Goal: Information Seeking & Learning: Check status

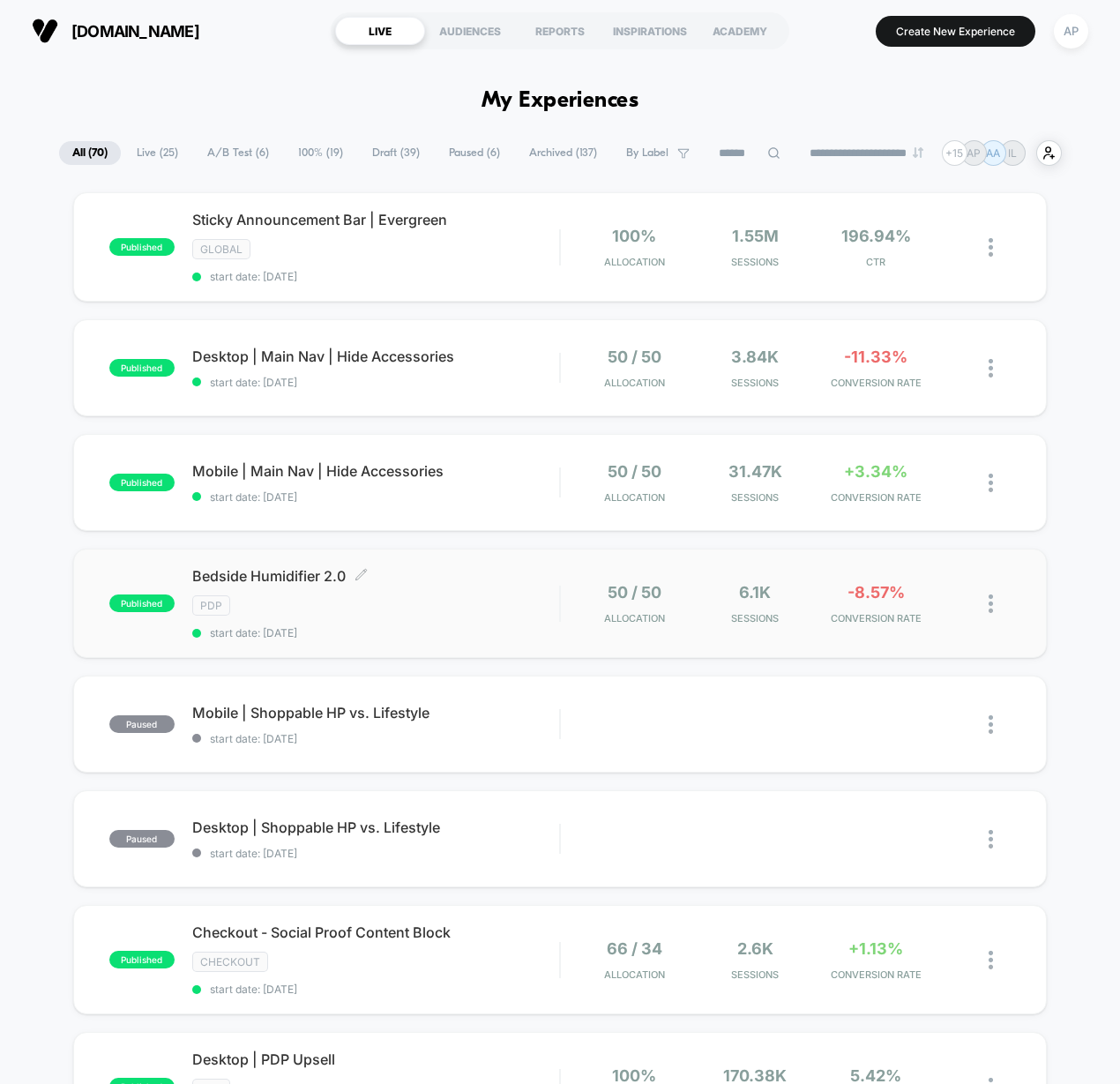
click at [484, 567] on span "Bedside Humidifier 2.0 Click to edit experience details" at bounding box center [376, 576] width 368 height 18
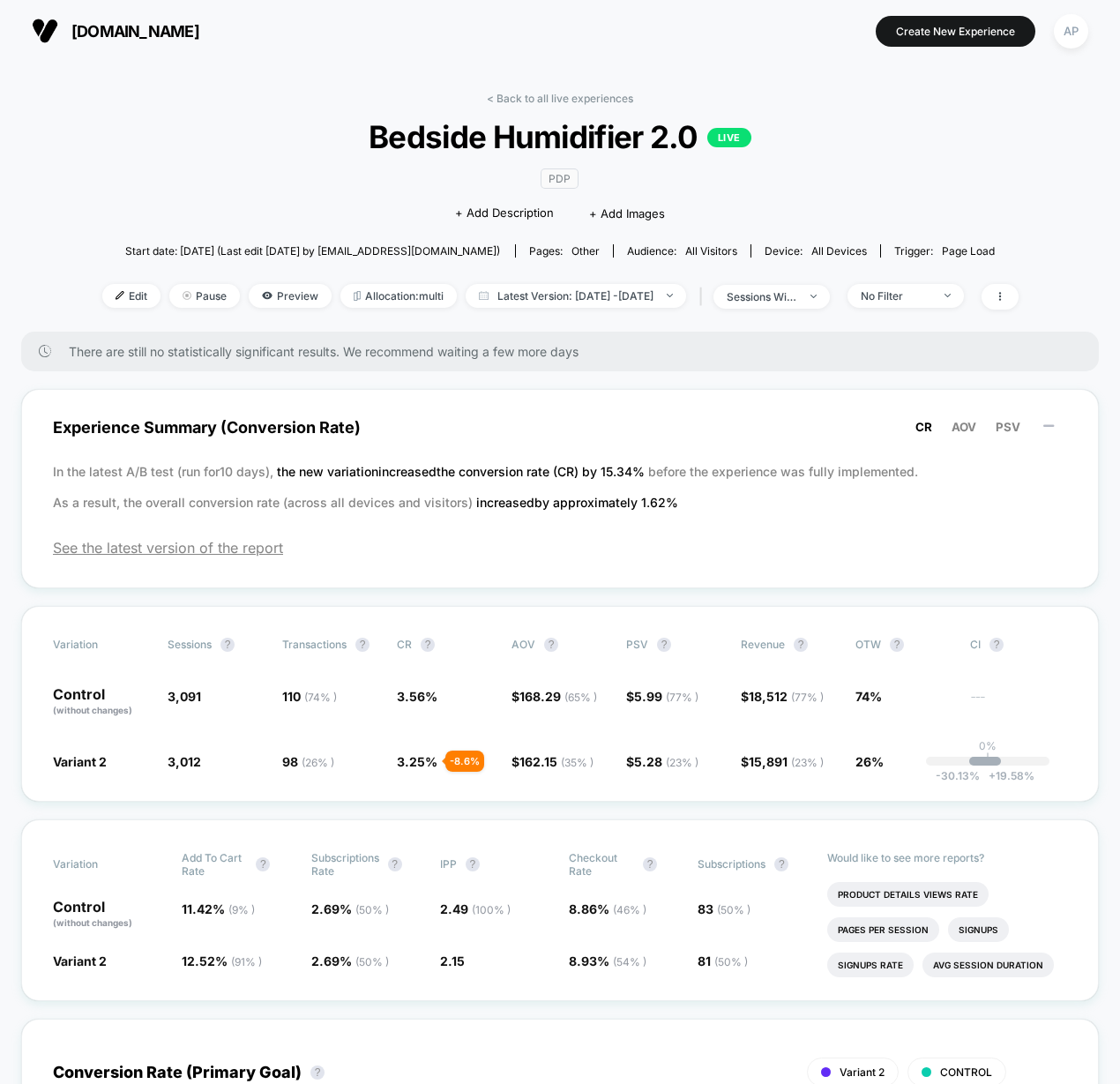
click at [564, 92] on link "< Back to all live experiences" at bounding box center [559, 98] width 147 height 13
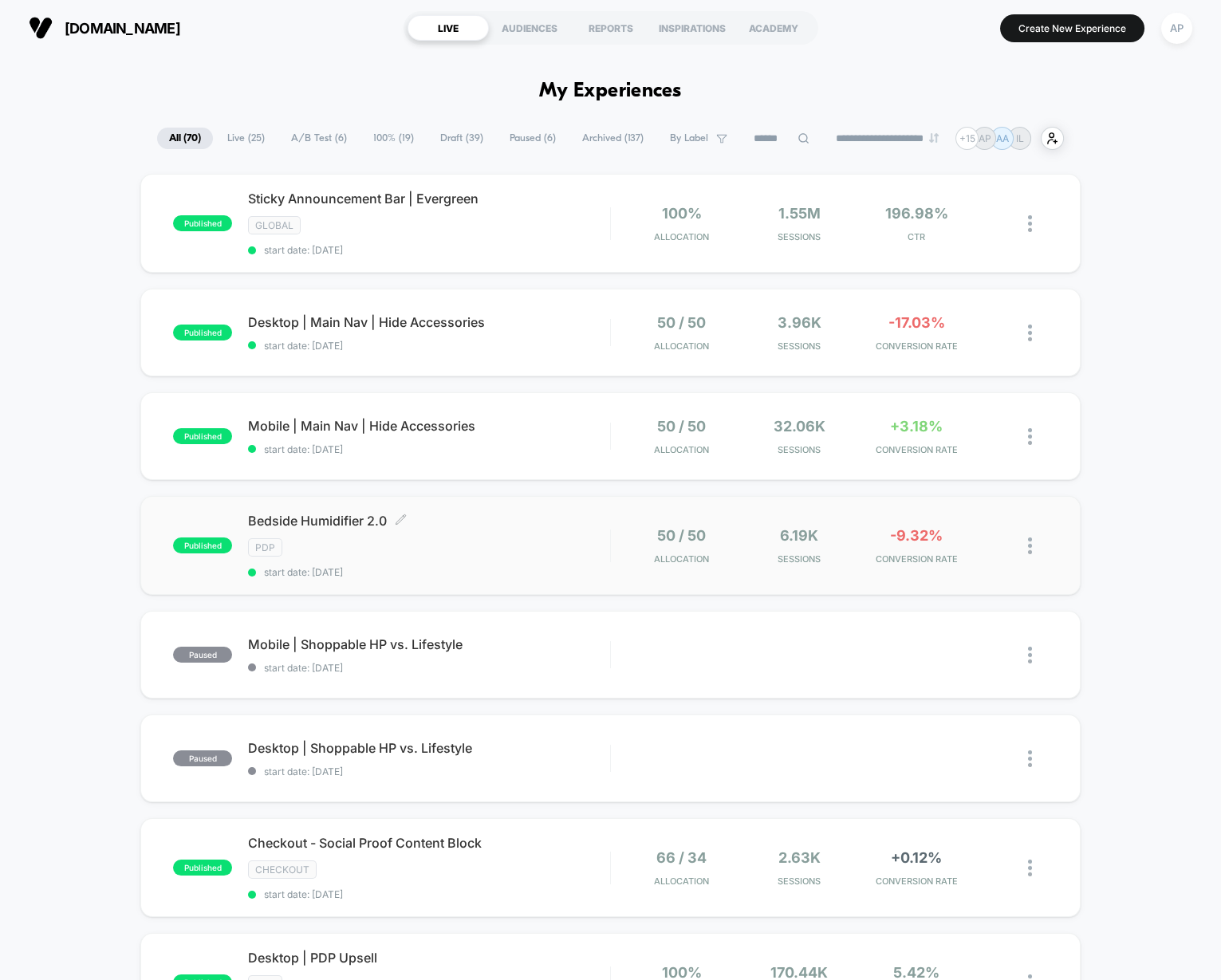
click at [486, 539] on div "PDP" at bounding box center [428, 547] width 362 height 18
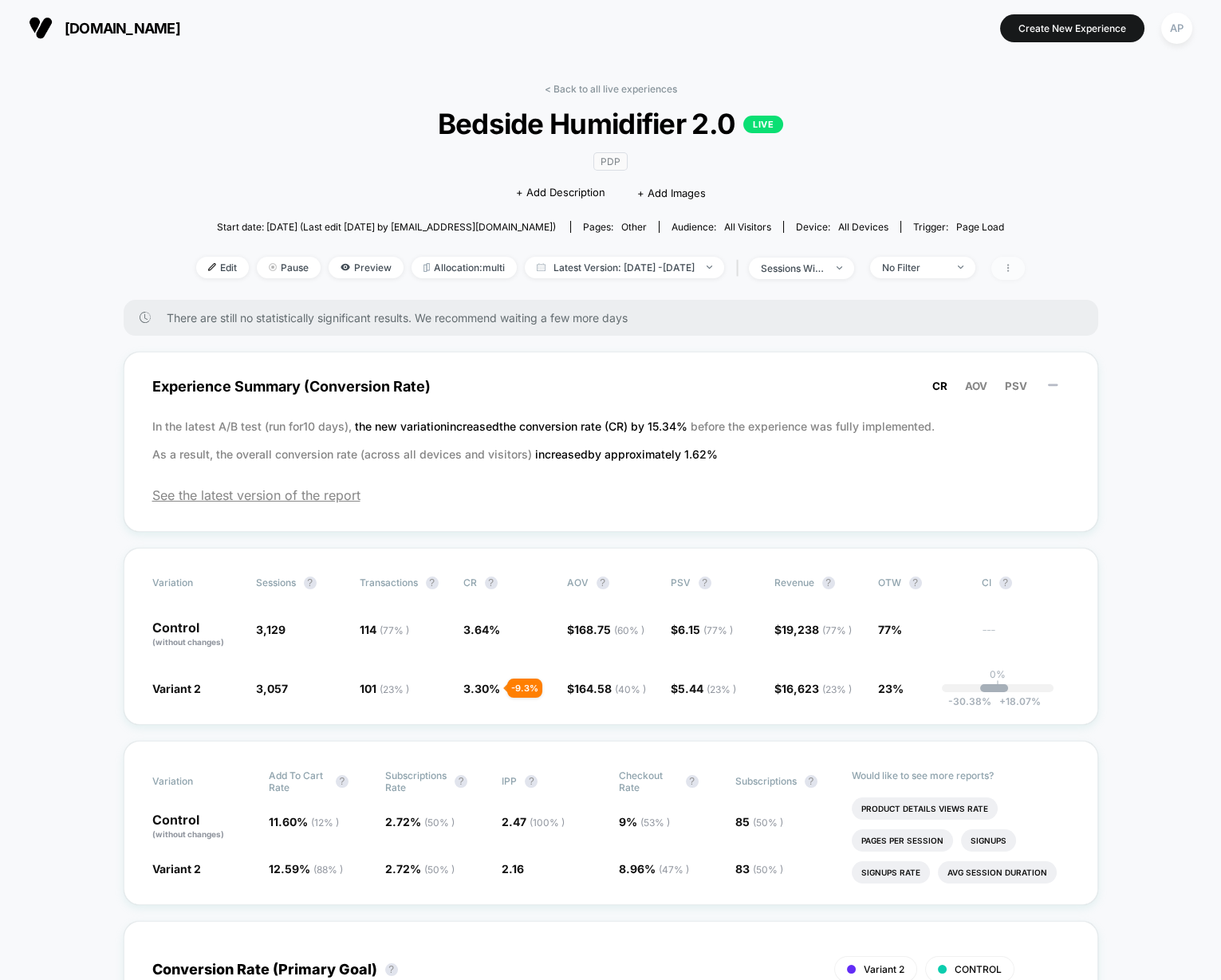
click at [1025, 264] on span at bounding box center [1008, 268] width 34 height 23
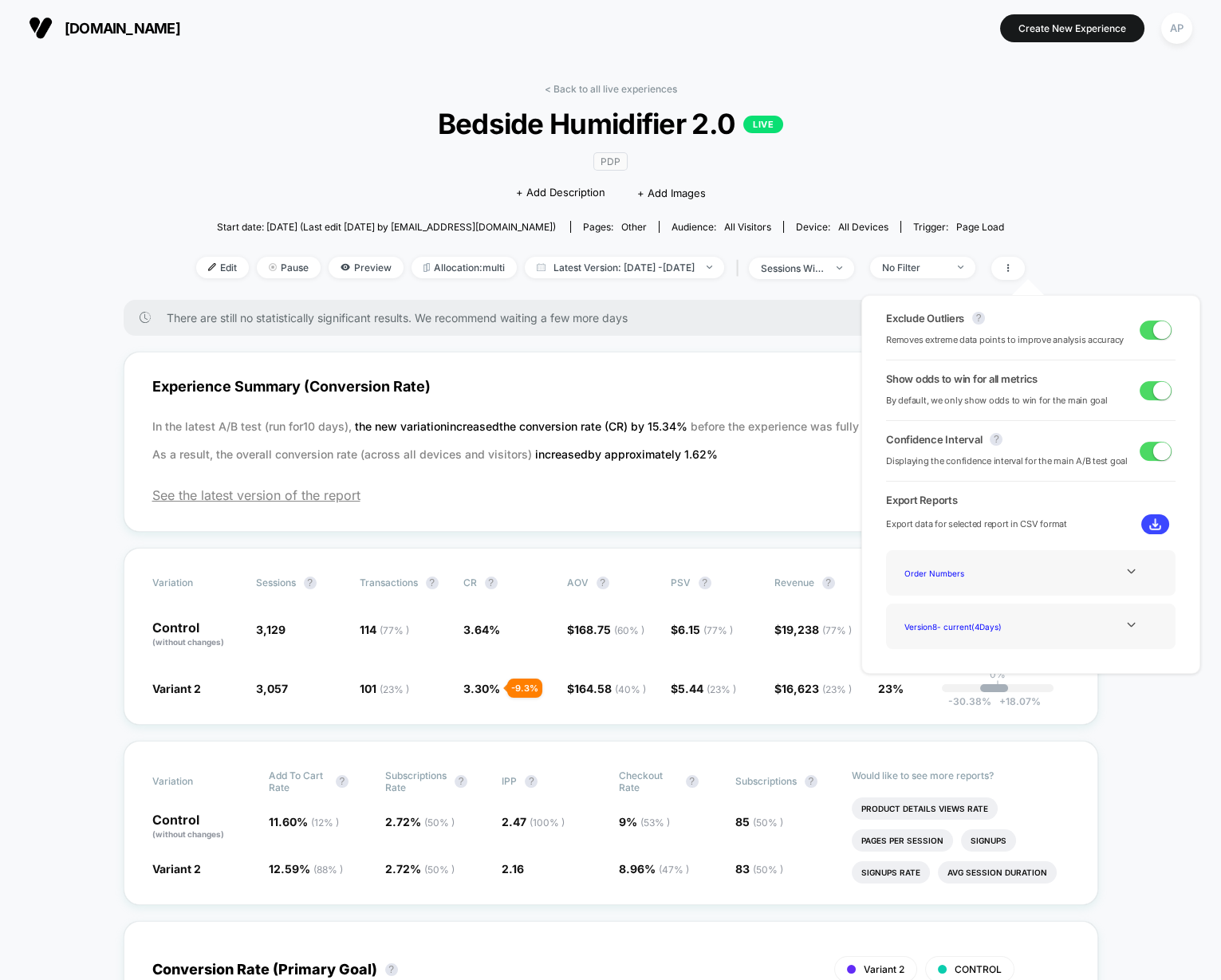
click at [1025, 178] on div "< Back to all live experiences Bedside Humidifier 2.0 LIVE PDP Click to edit ex…" at bounding box center [610, 191] width 829 height 217
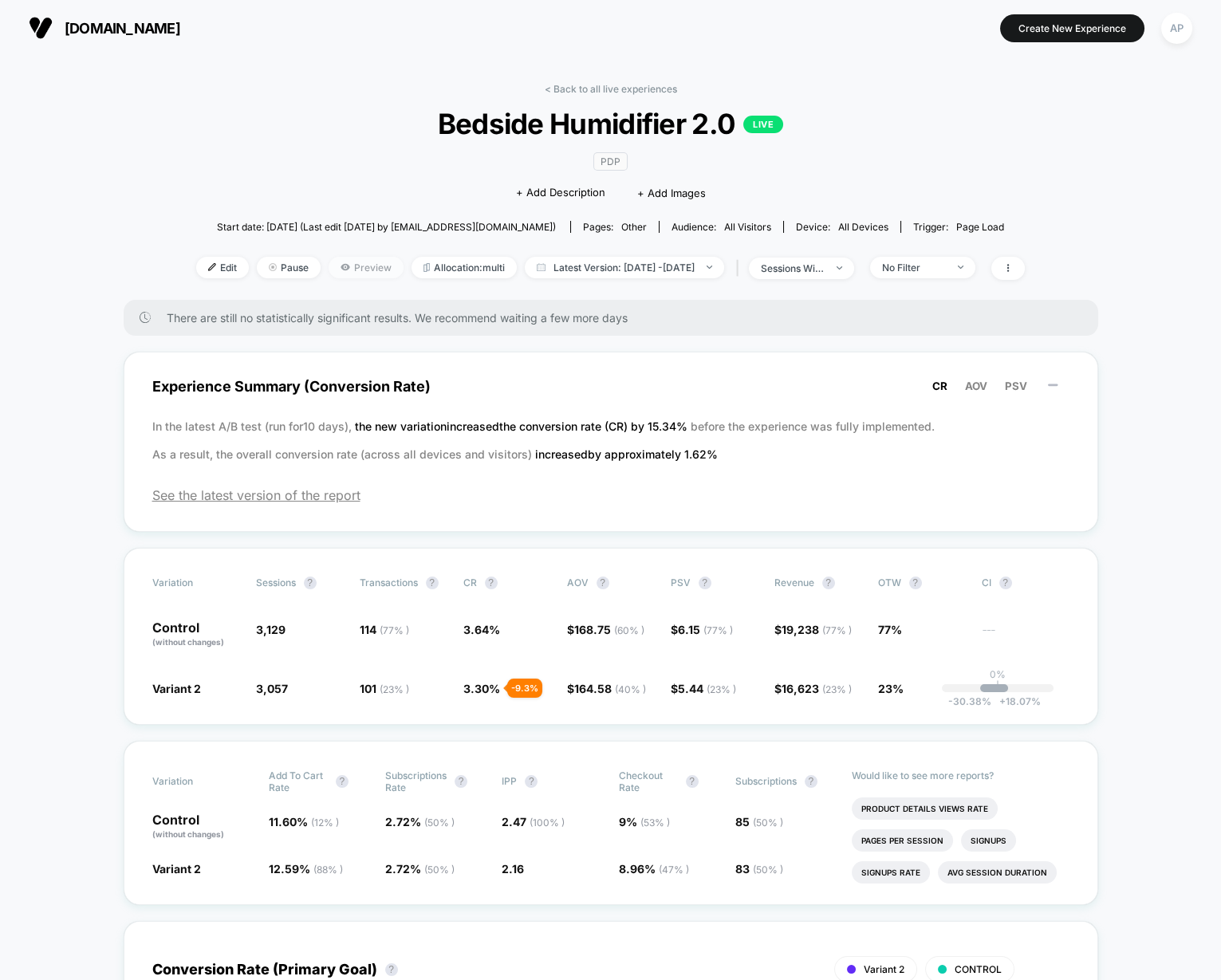
click at [346, 269] on span "Preview" at bounding box center [366, 267] width 75 height 22
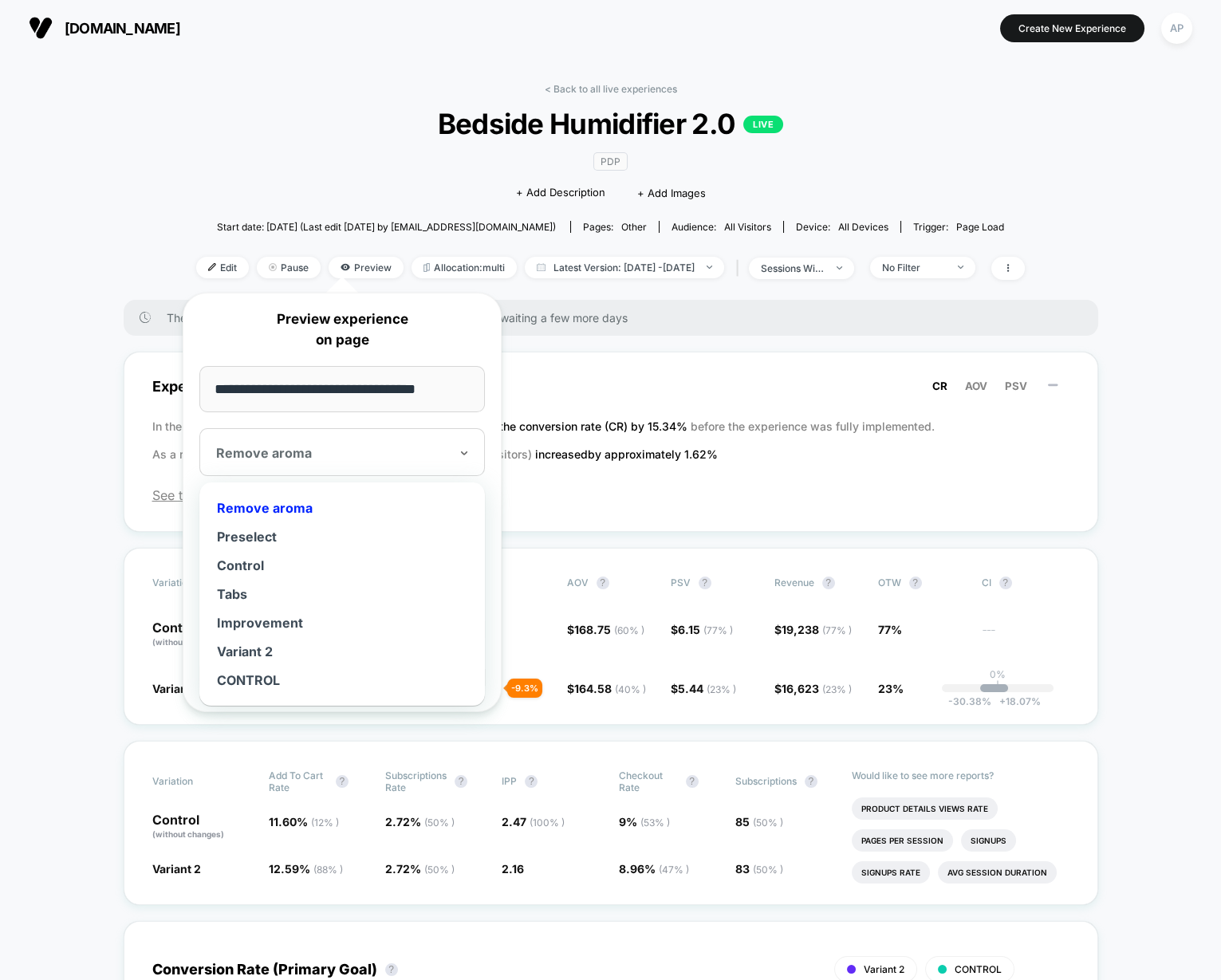
click at [322, 453] on div at bounding box center [333, 453] width 233 height 16
click at [267, 647] on div "Variant 2" at bounding box center [342, 651] width 269 height 29
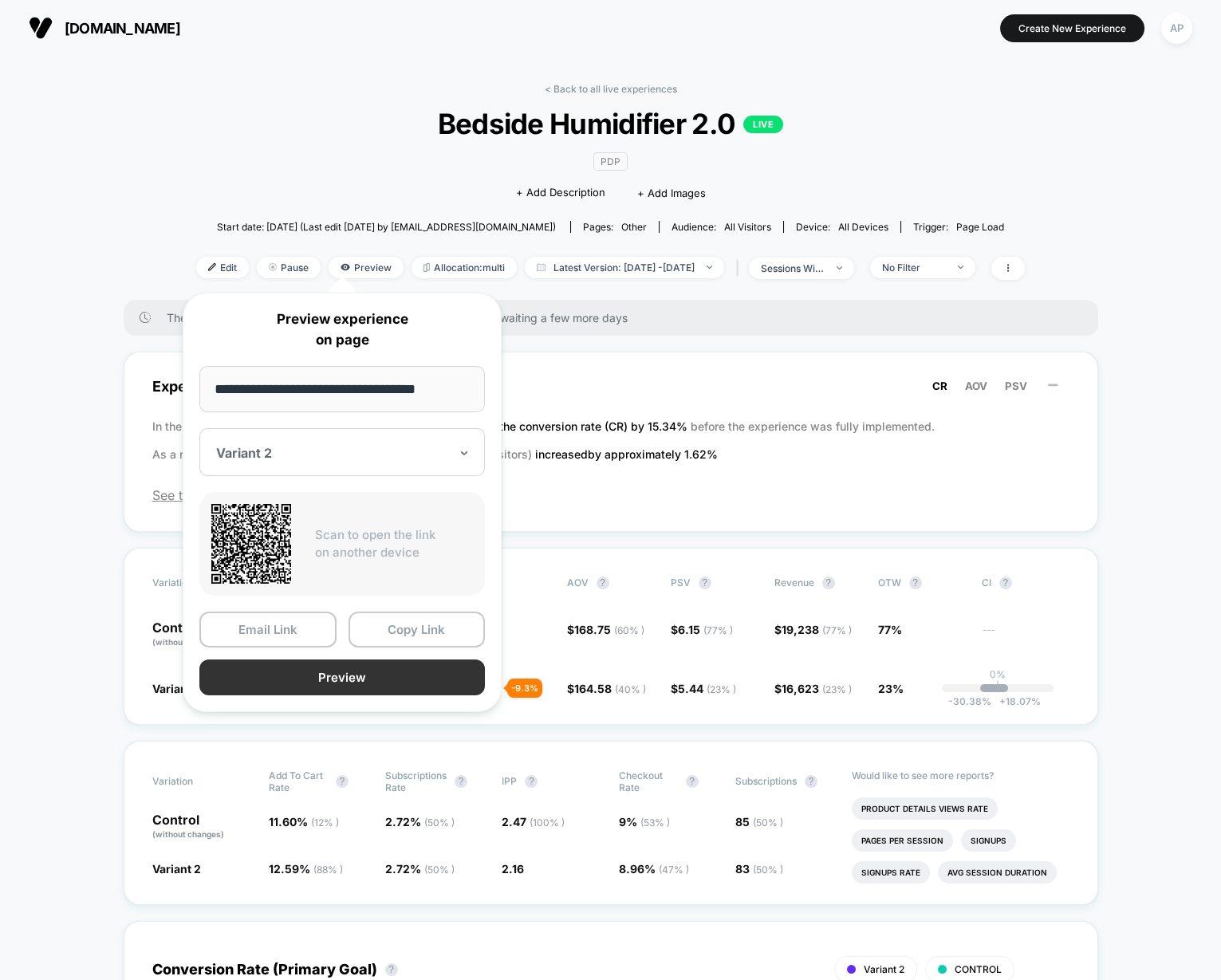
click at [278, 674] on button "Preview" at bounding box center [342, 677] width 285 height 36
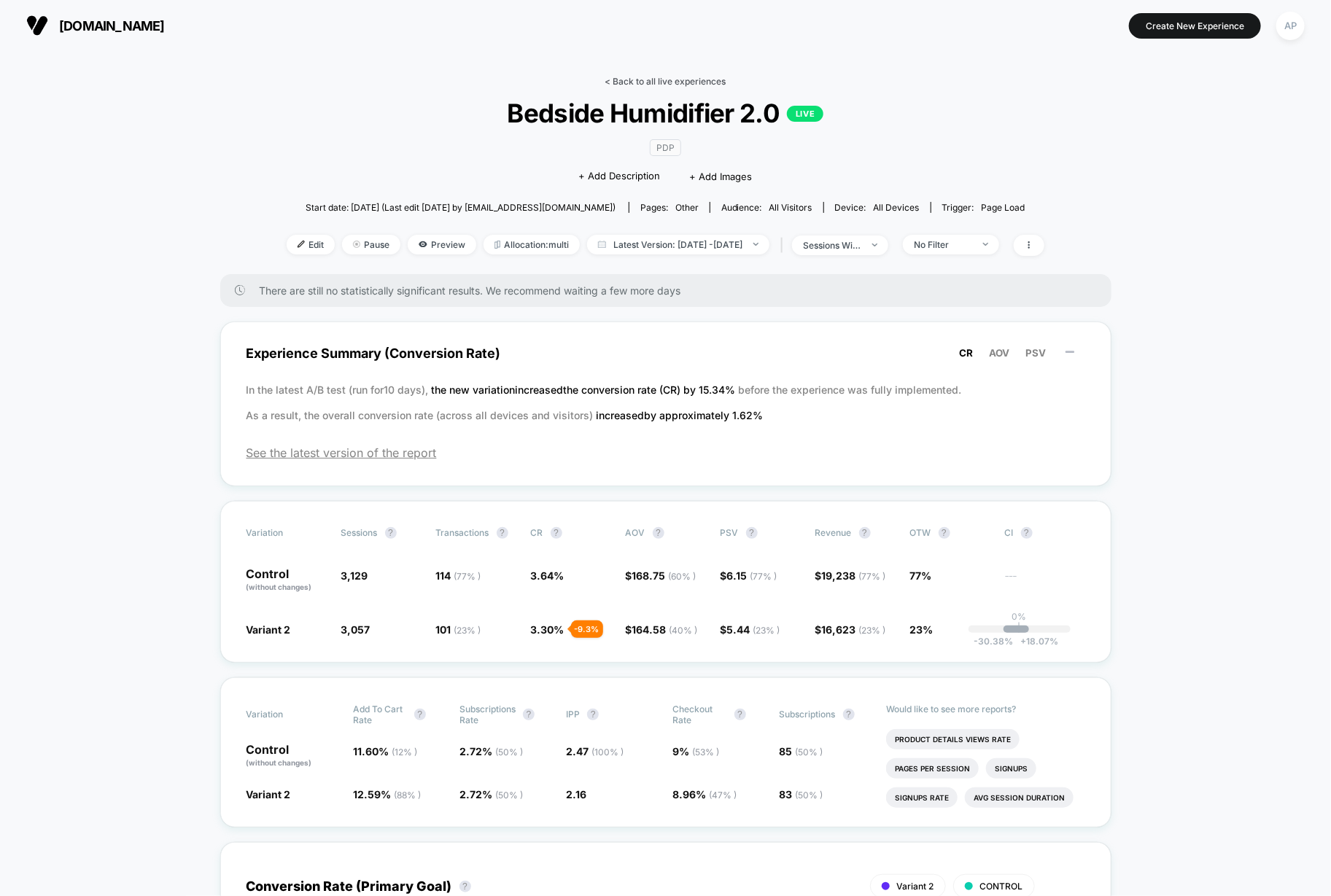
click at [637, 80] on link "< Back to all live experiences" at bounding box center [666, 81] width 121 height 11
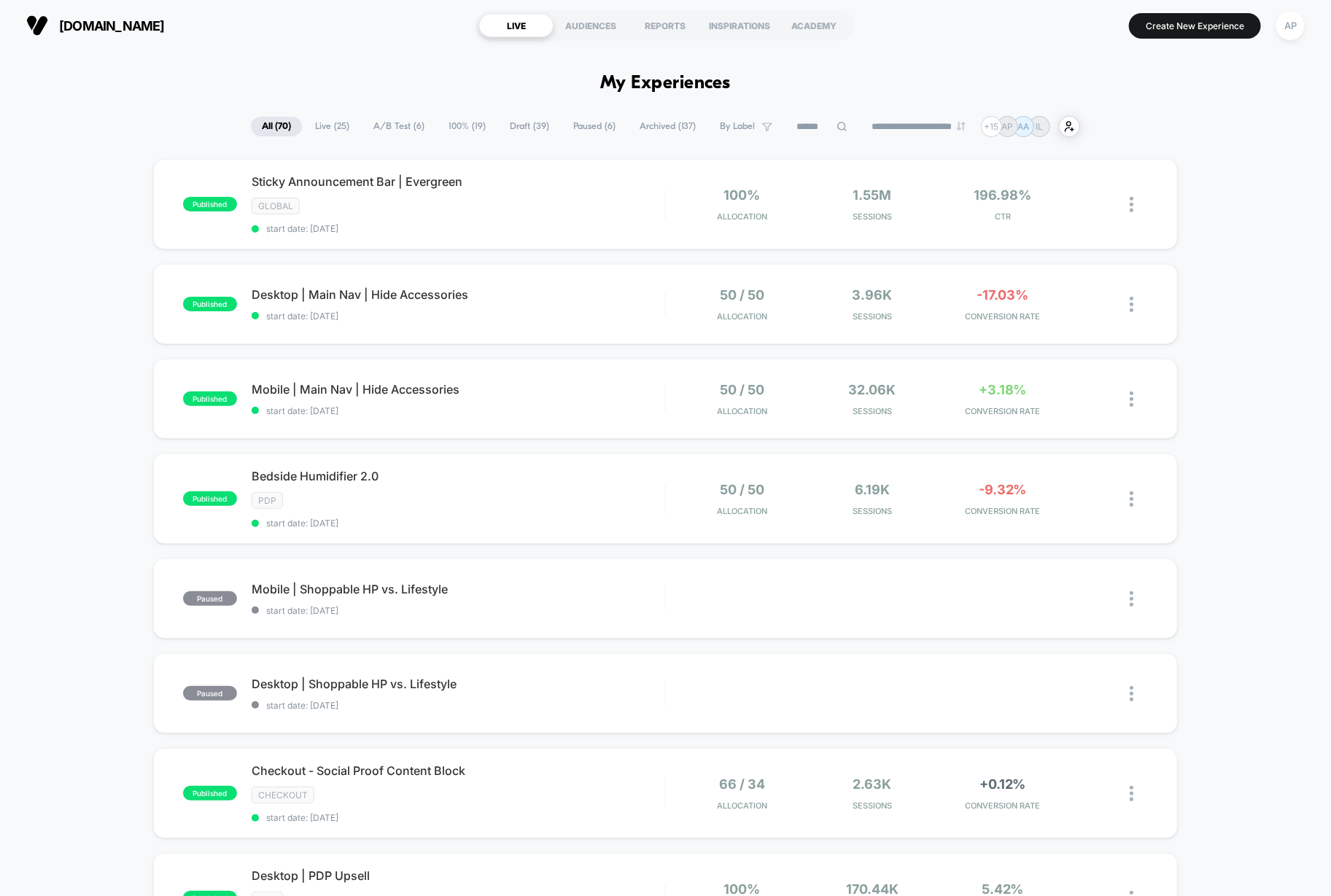
click at [402, 126] on span "A/B Test ( 6 )" at bounding box center [399, 126] width 73 height 20
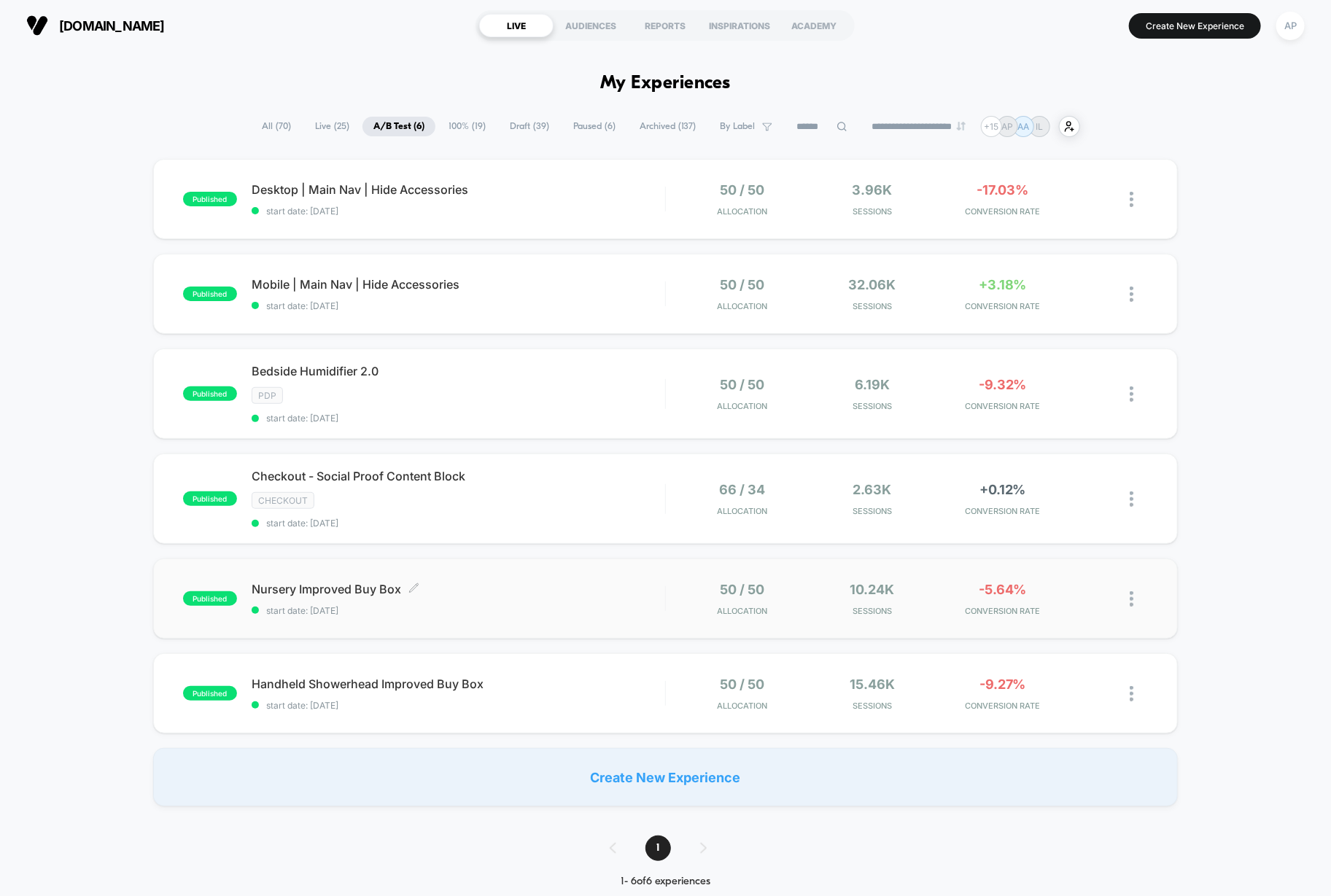
click at [607, 609] on span "start date: [DATE]" at bounding box center [458, 610] width 413 height 11
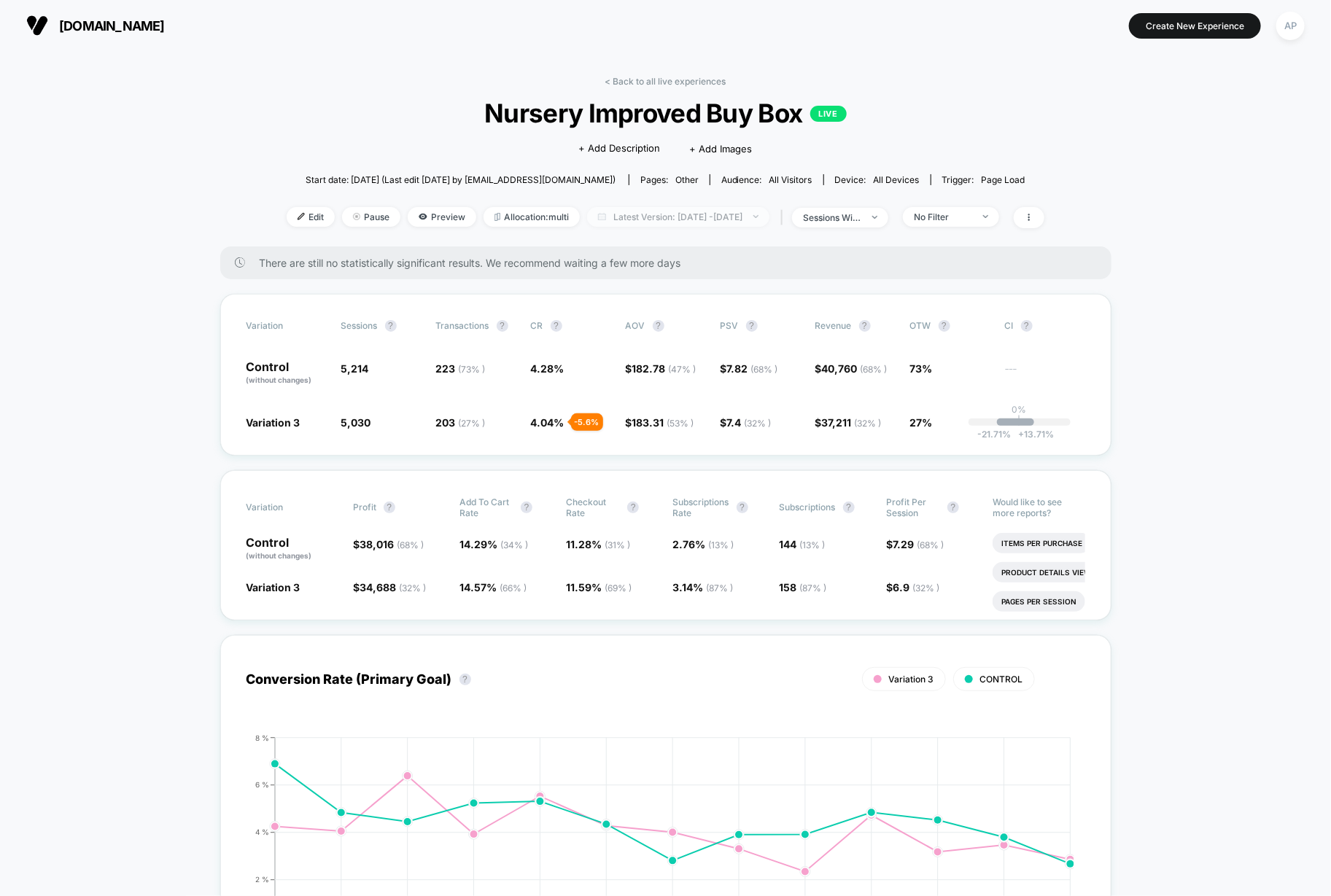
click at [654, 215] on span "Latest Version: [DATE] - [DATE]" at bounding box center [678, 217] width 182 height 20
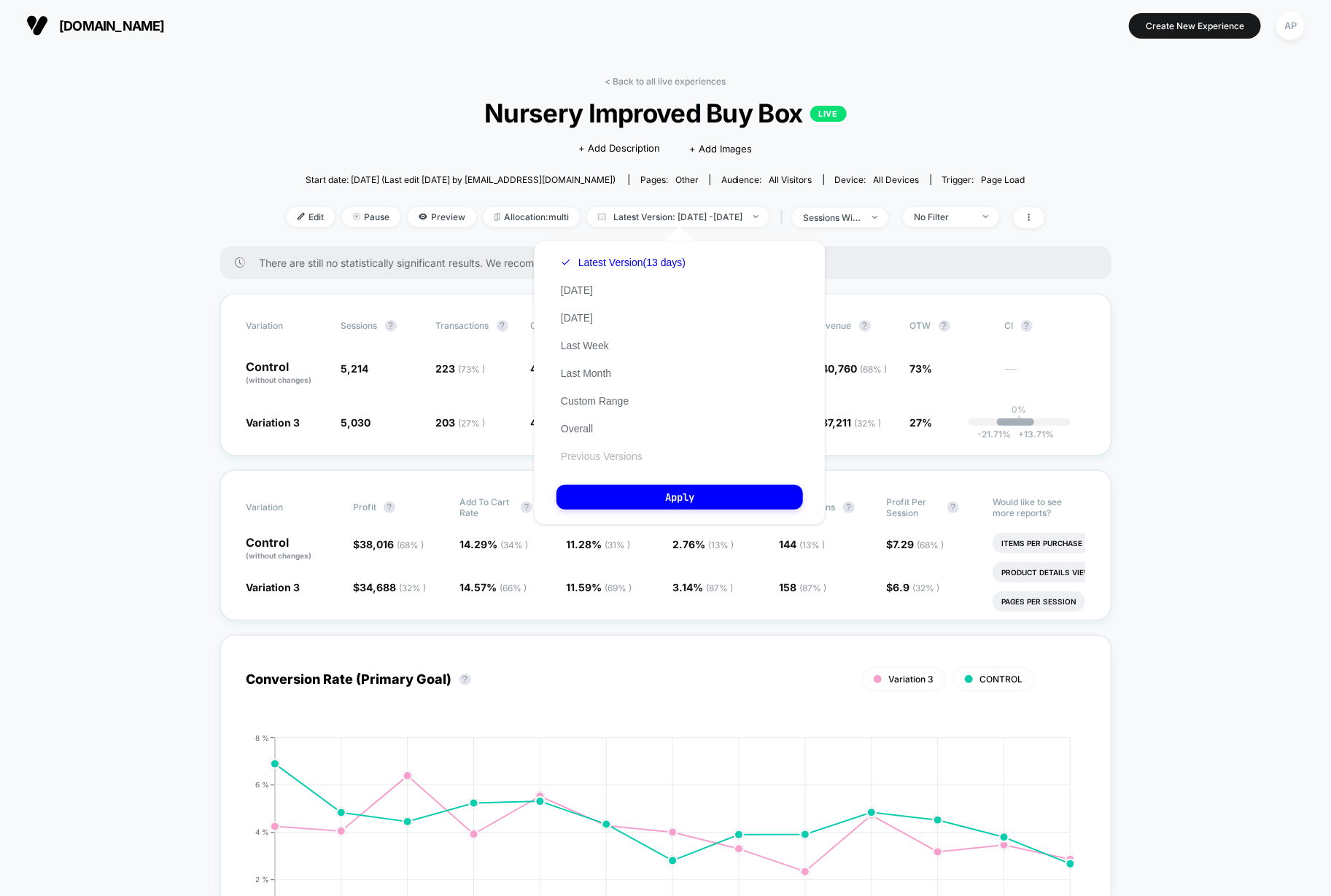
click at [632, 451] on div "Latest Version (13 days) [DATE] [DATE] Last Week Last Month Custom Range Overal…" at bounding box center [624, 359] width 134 height 222
click at [631, 455] on button "Previous Versions" at bounding box center [602, 456] width 90 height 13
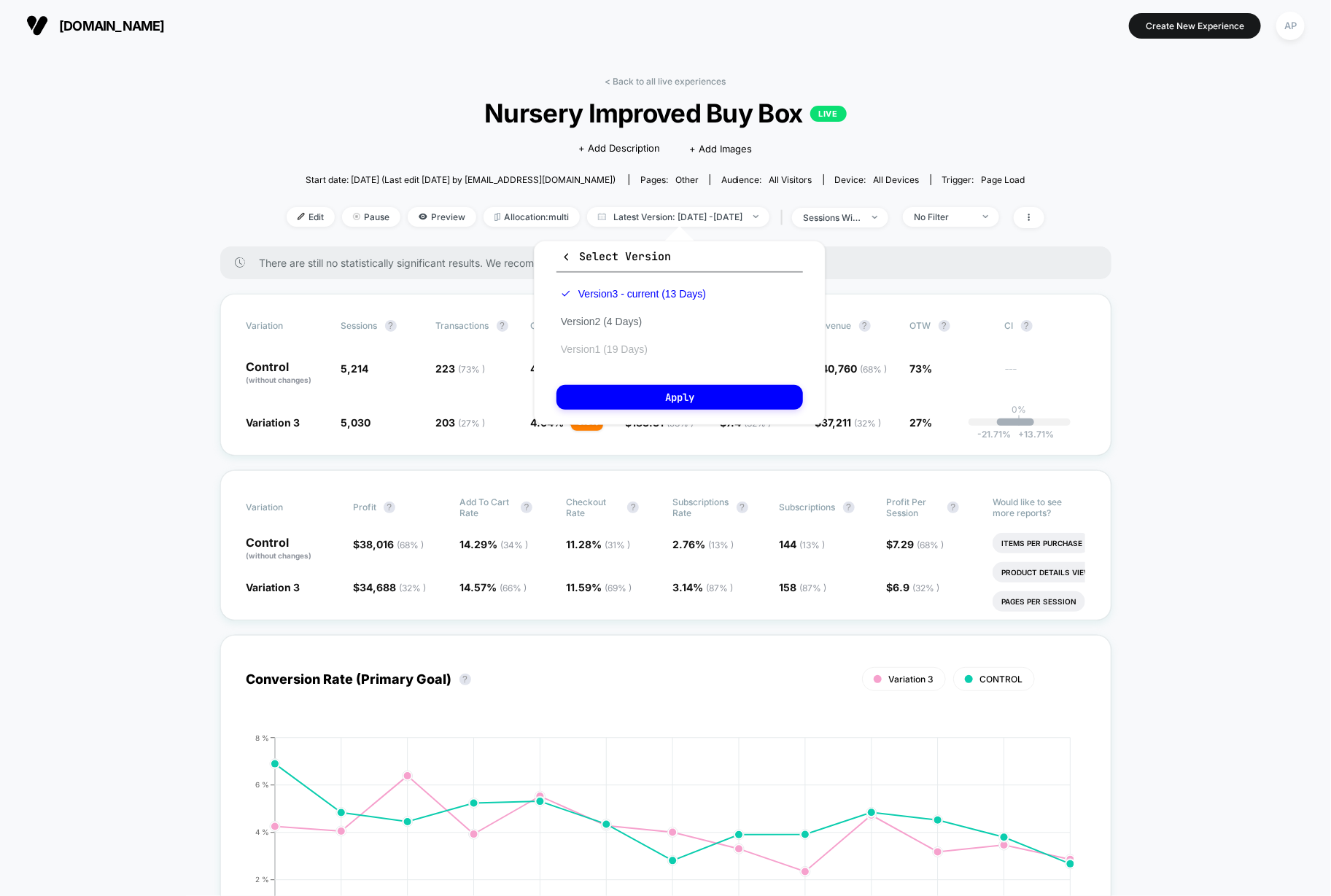
click at [632, 350] on button "Version 1 (19 Days)" at bounding box center [604, 349] width 96 height 13
click at [641, 402] on button "Apply" at bounding box center [679, 398] width 246 height 25
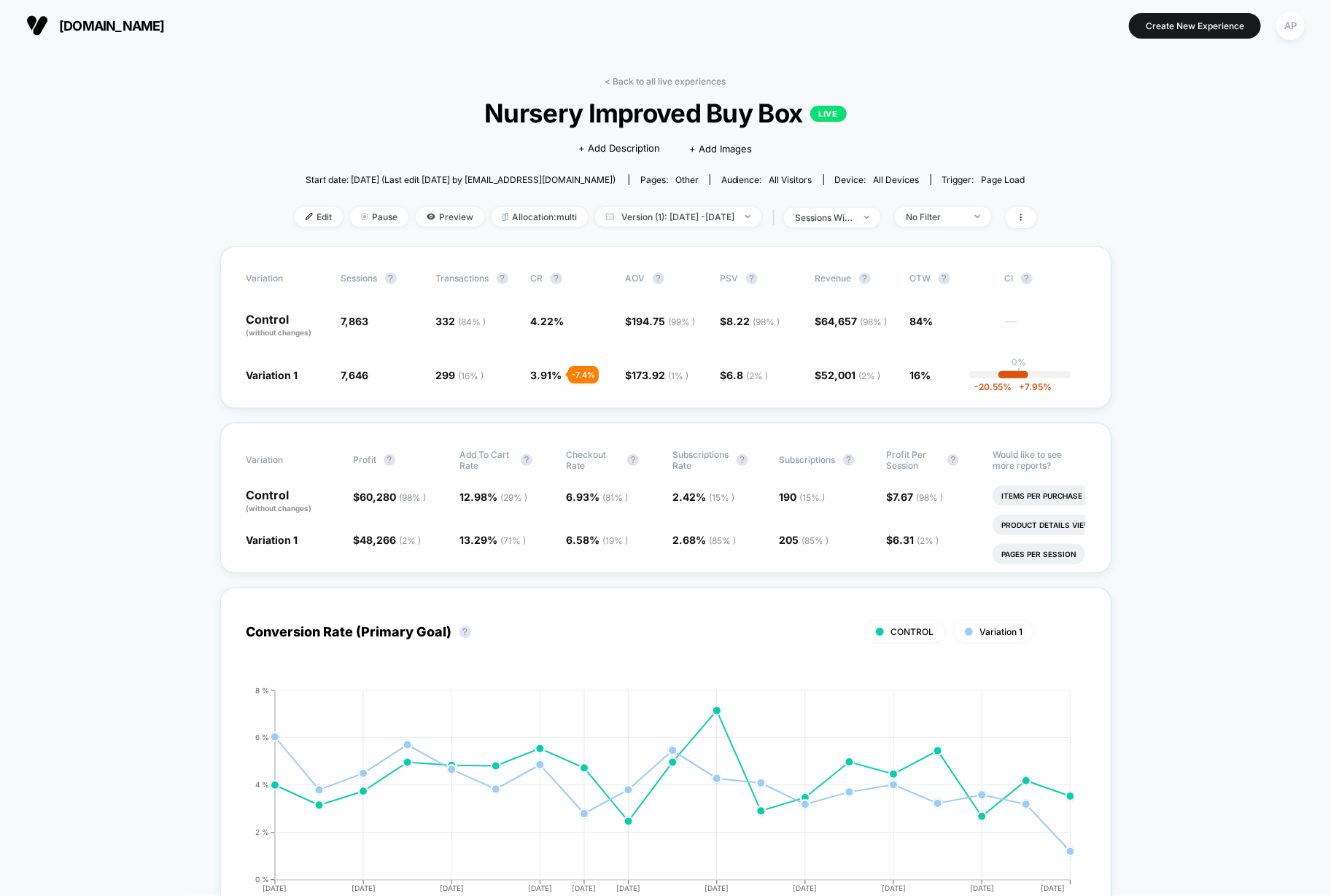
drag, startPoint x: 471, startPoint y: 548, endPoint x: 474, endPoint y: 540, distance: 8.5
click at [472, 546] on div "Variation Profit ? Add To Cart Rate ? Checkout Rate ? Subscriptions Rate ? Subs…" at bounding box center [666, 498] width 891 height 150
click at [718, 576] on div "Conversion Rate (Primary Goal) ? CONTROL Variation 1 Hide [DATE] [DATE] [DATE] …" at bounding box center [666, 753] width 891 height 359
click at [659, 79] on link "< Back to all live experiences" at bounding box center [666, 81] width 121 height 11
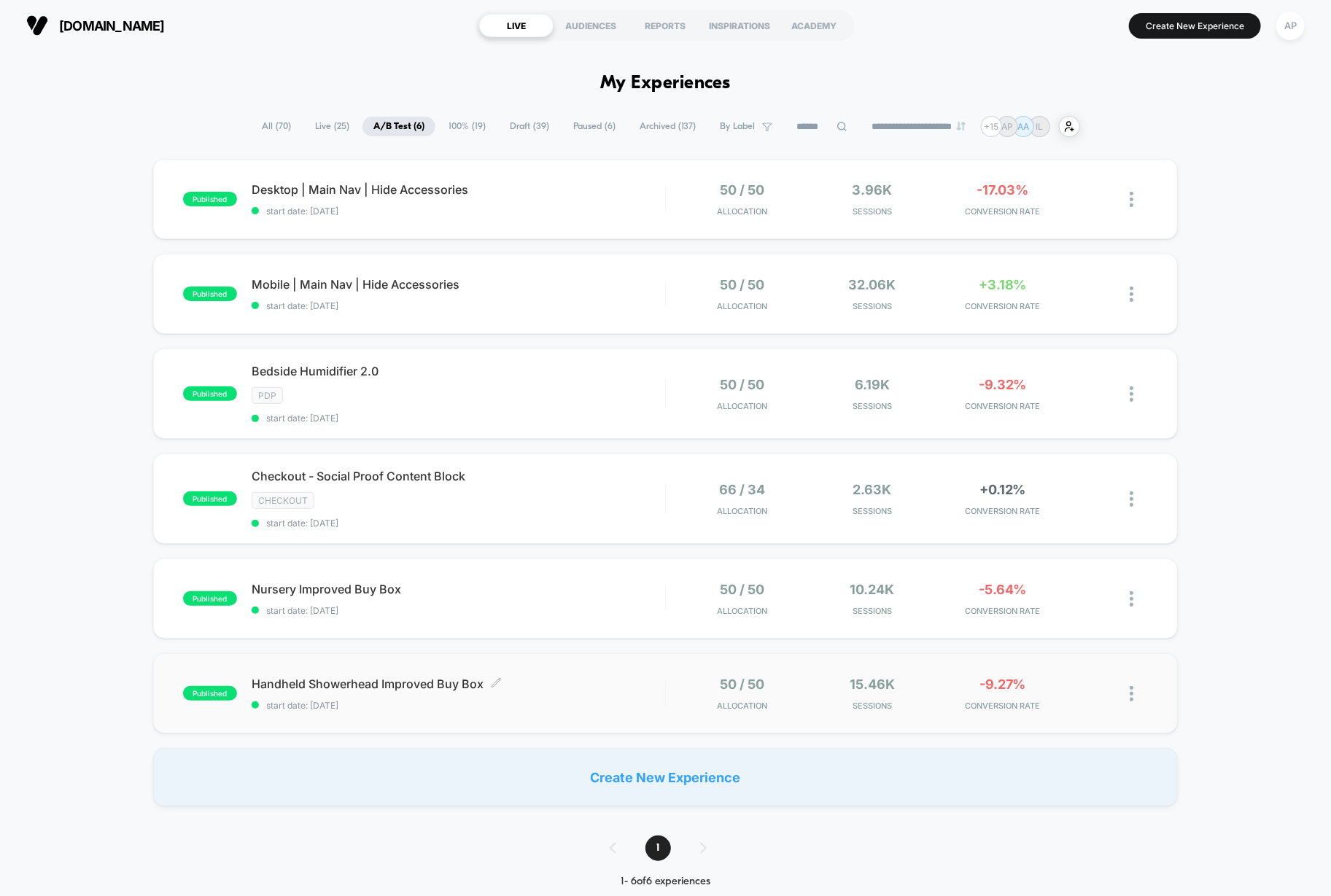
click at [546, 700] on span "start date: [DATE]" at bounding box center [458, 705] width 413 height 11
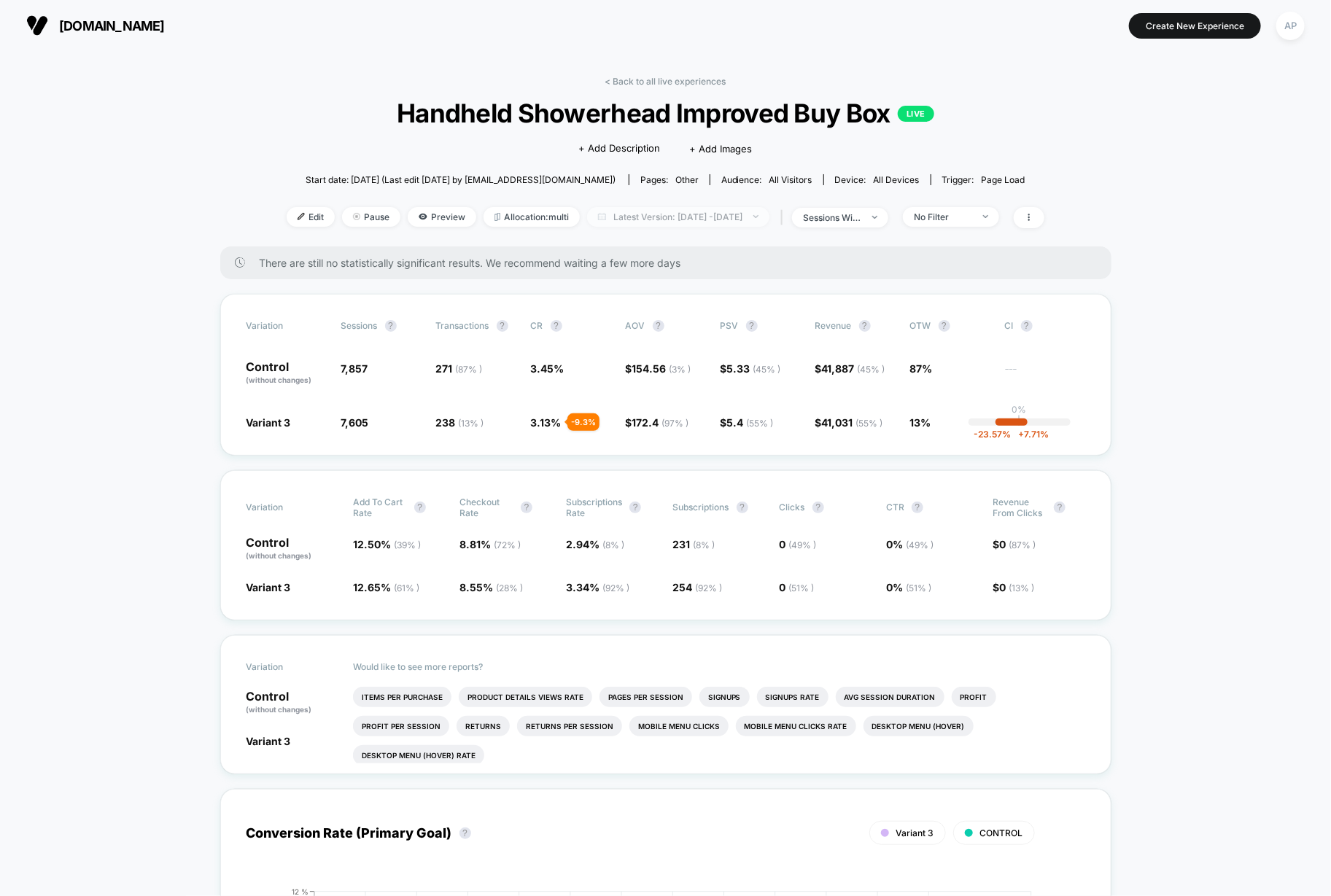
click at [663, 214] on span "Latest Version: [DATE] - [DATE]" at bounding box center [678, 217] width 182 height 20
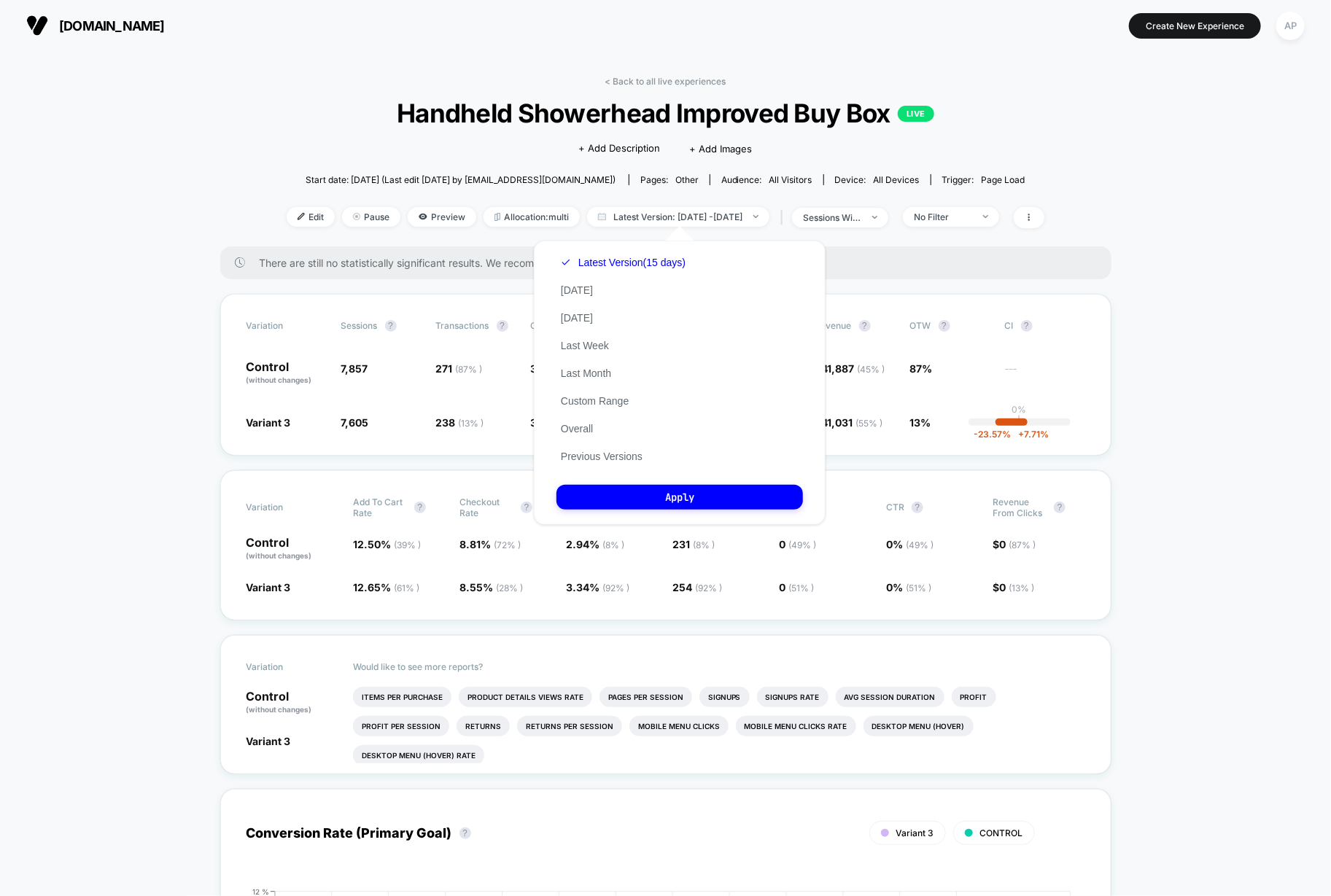
click at [601, 456] on button "Previous Versions" at bounding box center [602, 456] width 90 height 13
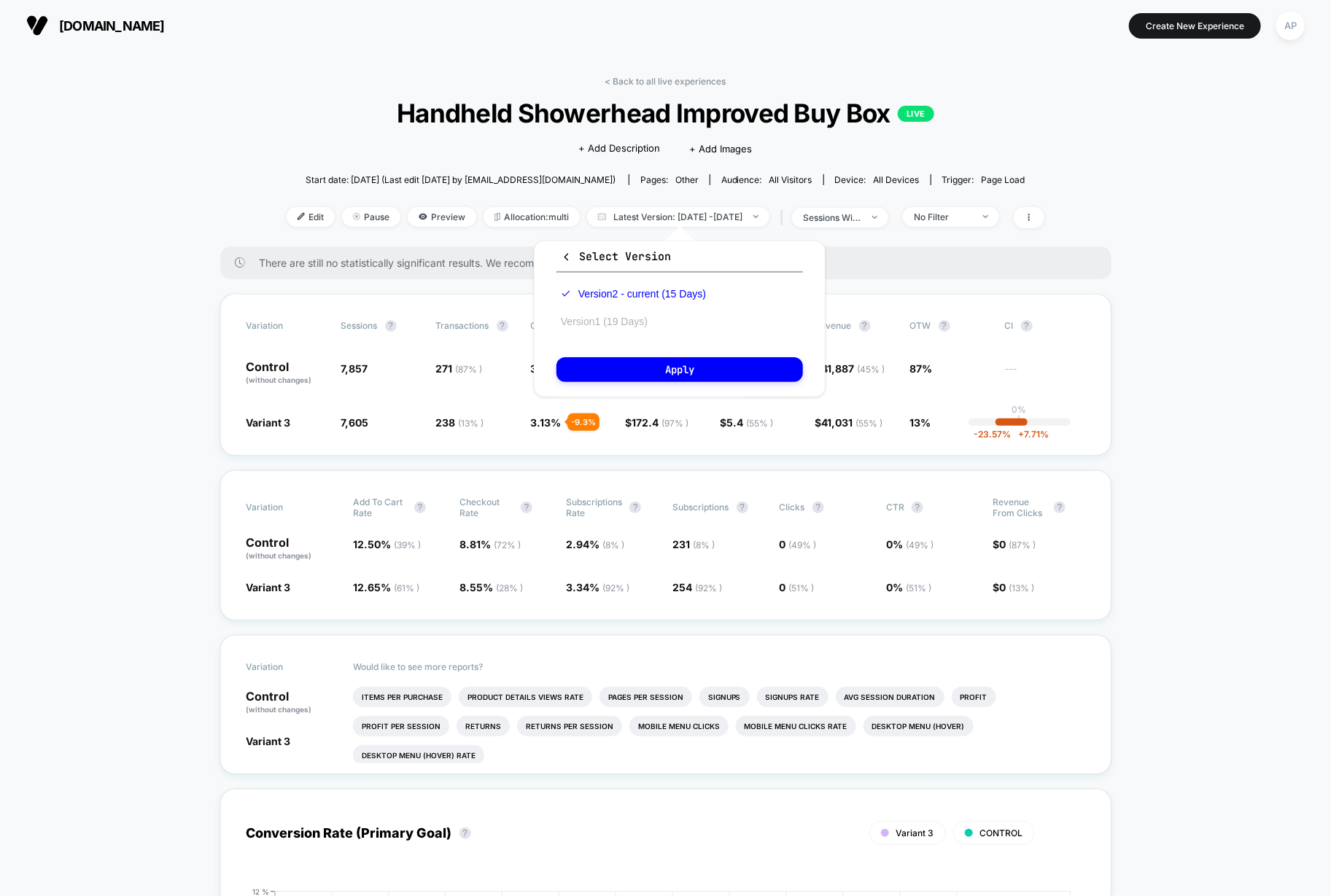
click at [633, 320] on button "Version 1 (19 Days)" at bounding box center [604, 321] width 96 height 13
click at [682, 373] on button "Apply" at bounding box center [679, 370] width 246 height 25
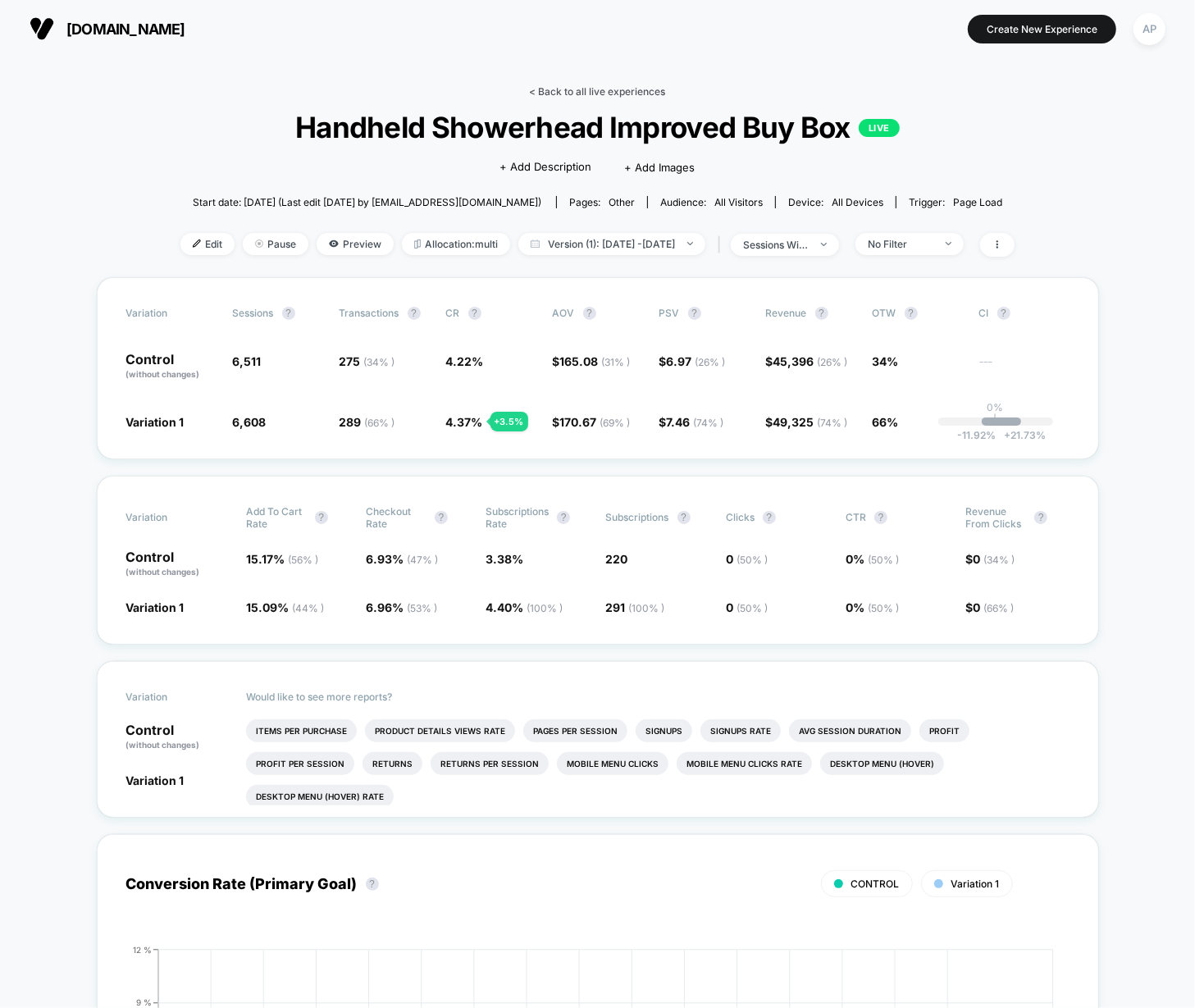
click at [596, 88] on link "< Back to all live experiences" at bounding box center [598, 91] width 136 height 12
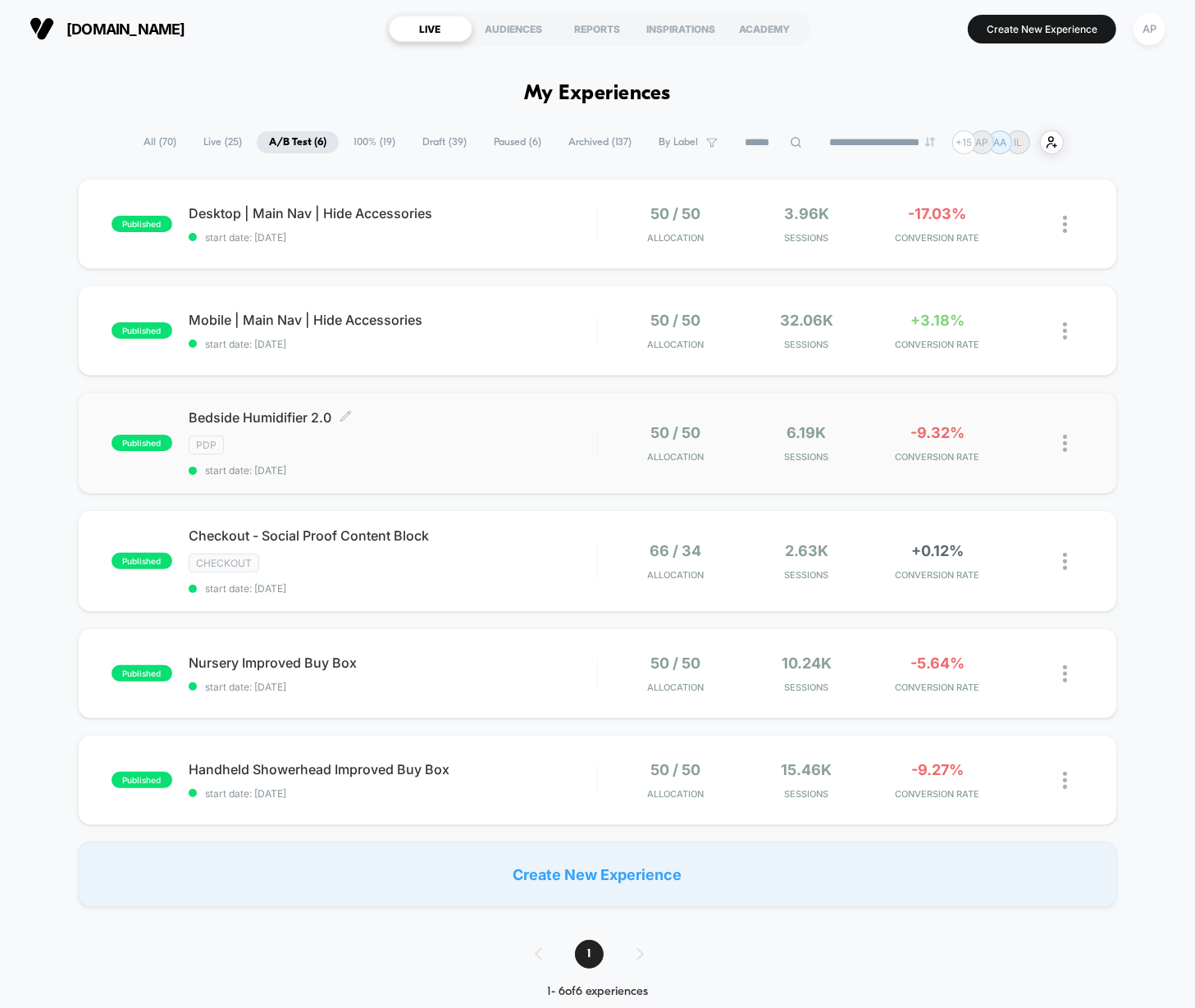
click at [513, 460] on div "Bedside Humidifier 2.0 Click to edit experience details Click to edit experienc…" at bounding box center [393, 442] width 409 height 67
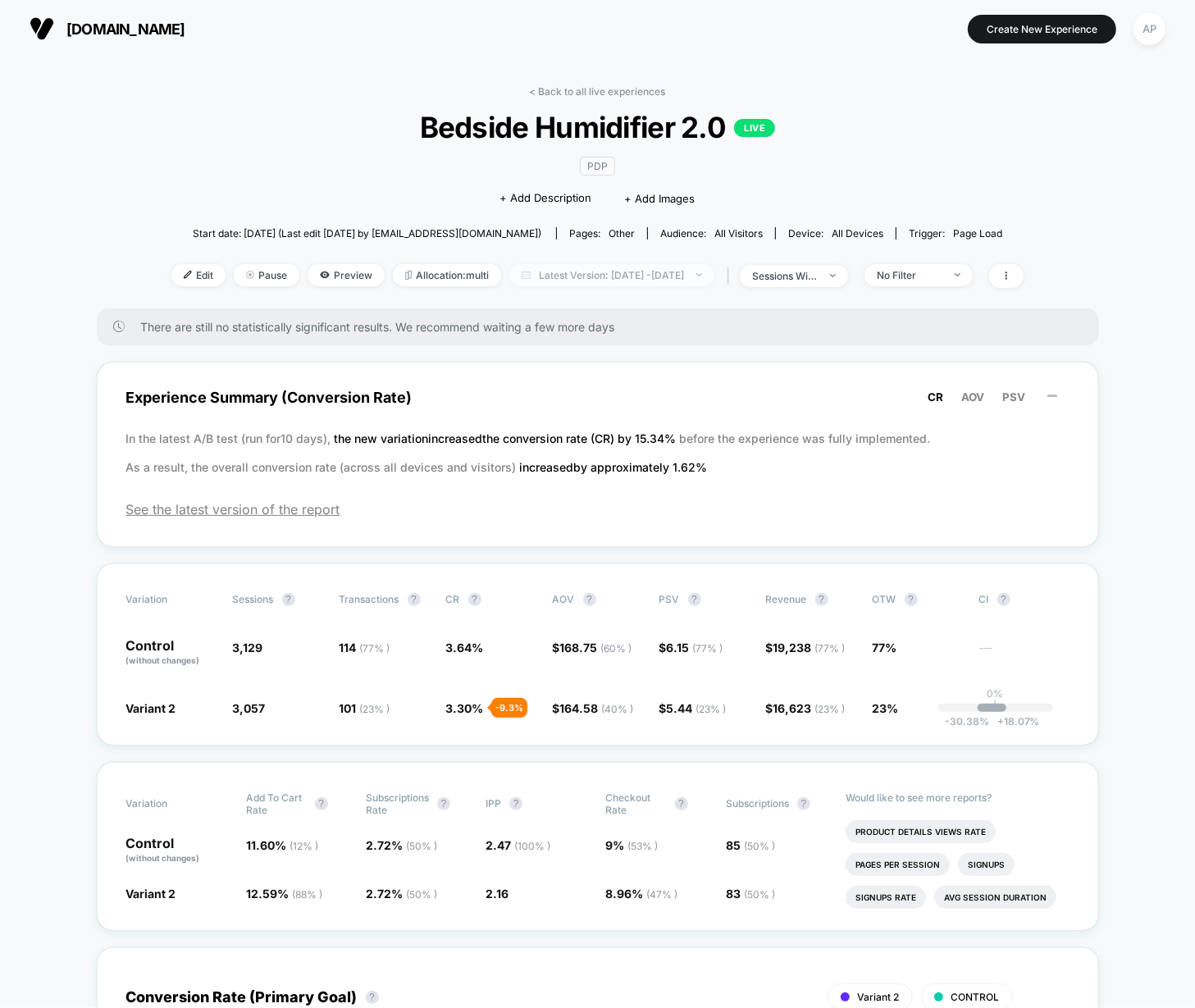
click at [566, 274] on span "Latest Version: [DATE] - [DATE]" at bounding box center [612, 275] width 205 height 22
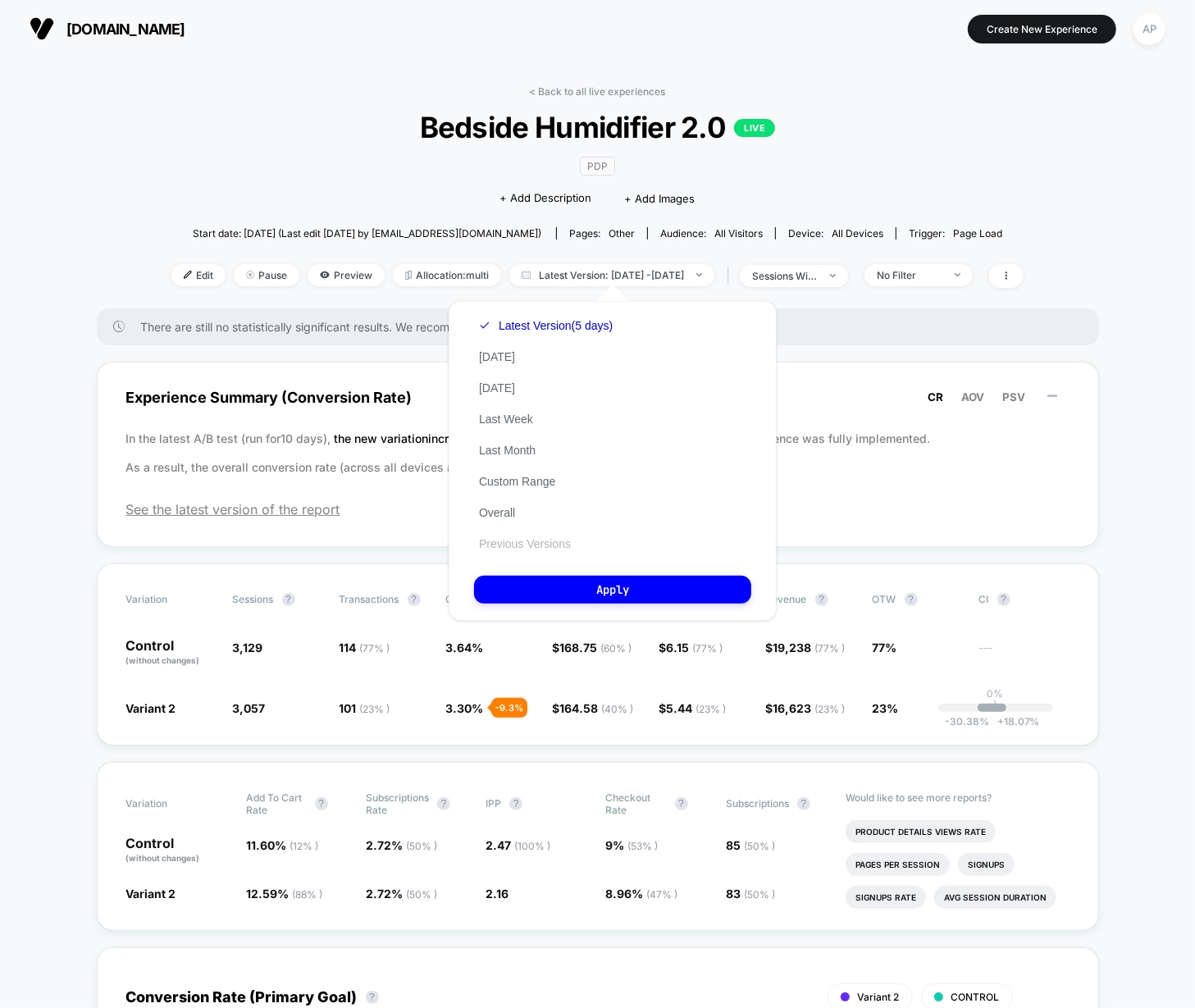
click at [528, 540] on button "Previous Versions" at bounding box center [524, 544] width 102 height 15
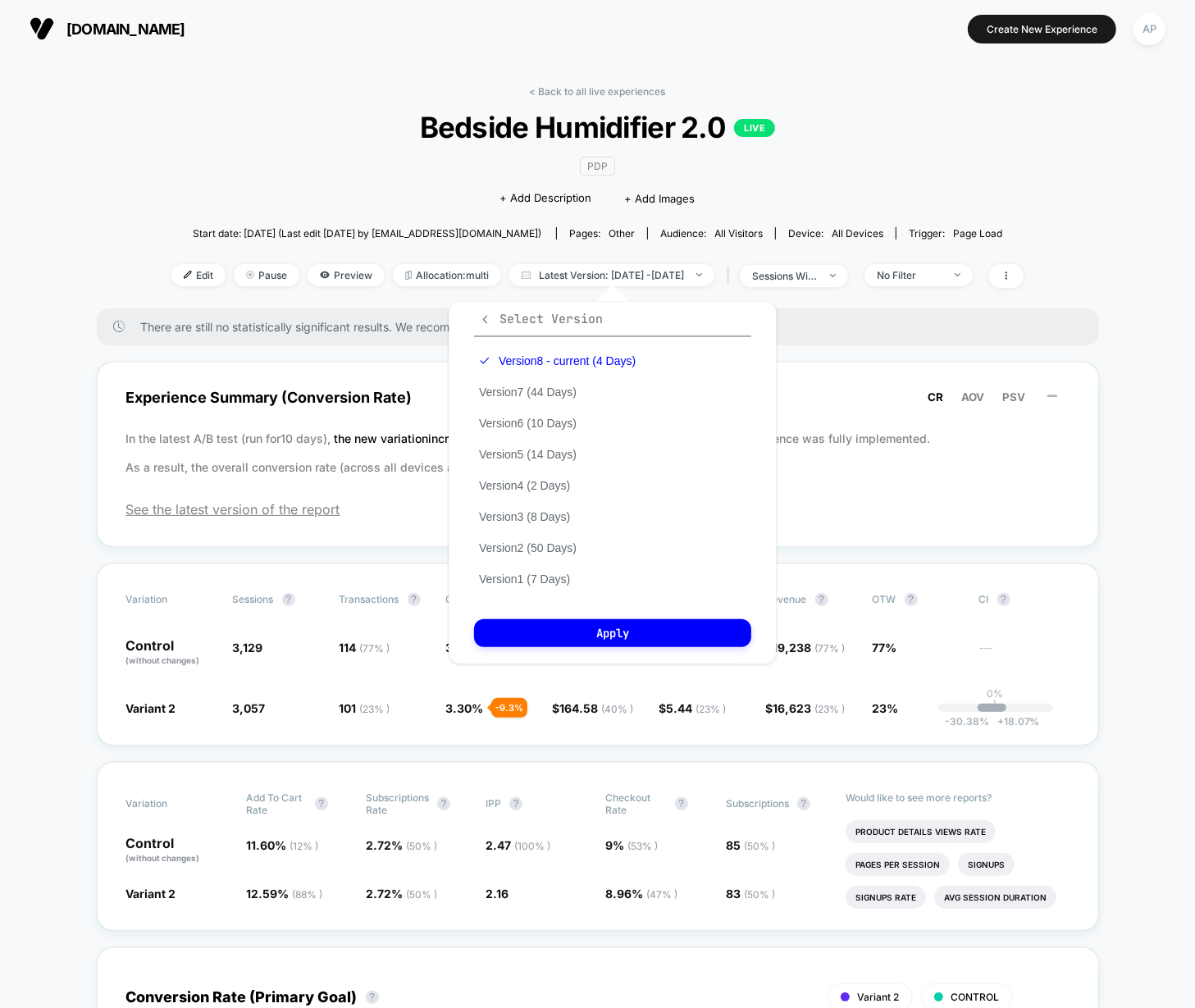
click at [480, 322] on icon "button" at bounding box center [485, 319] width 12 height 12
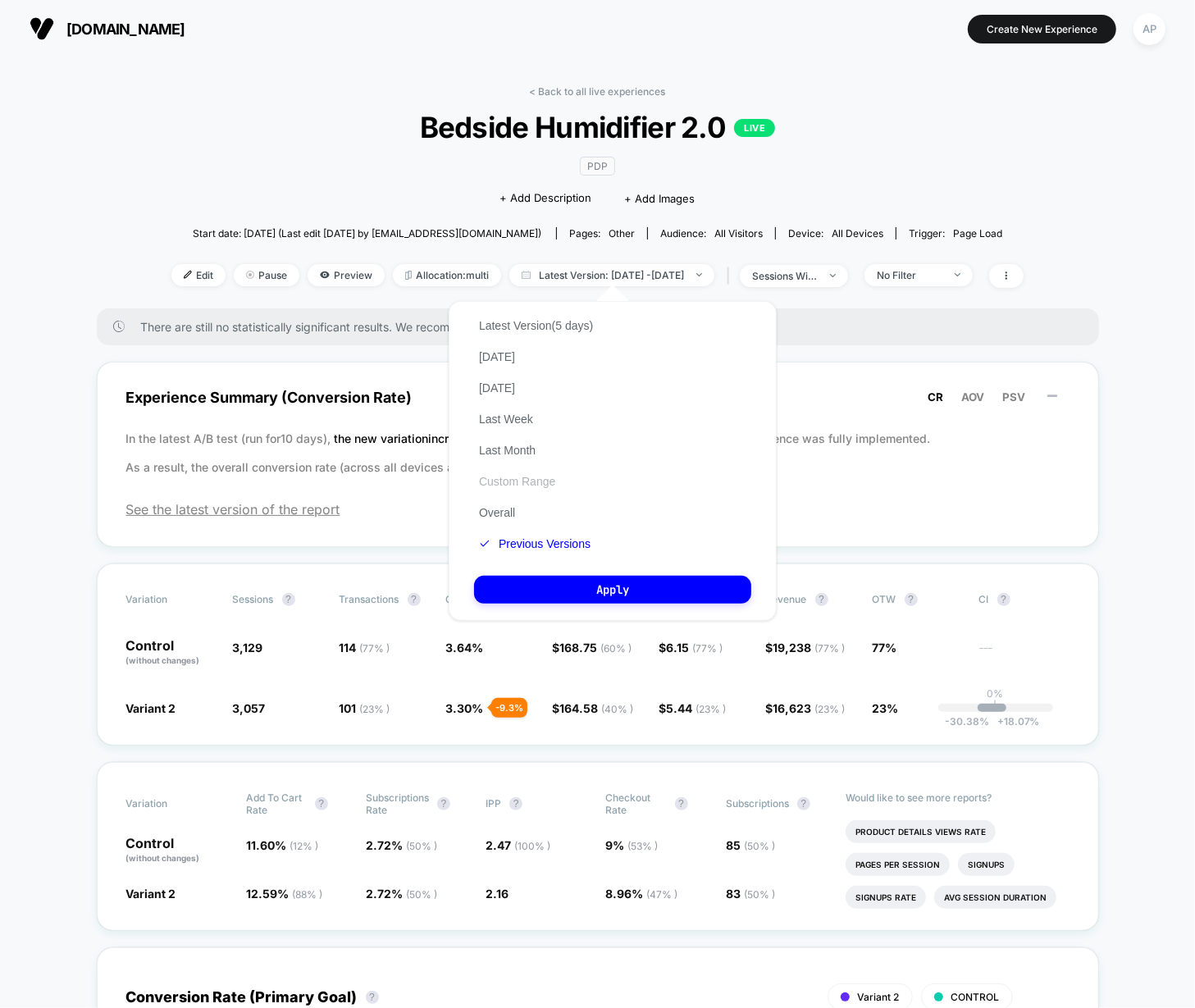
click at [523, 485] on button "Custom Range" at bounding box center [517, 481] width 86 height 15
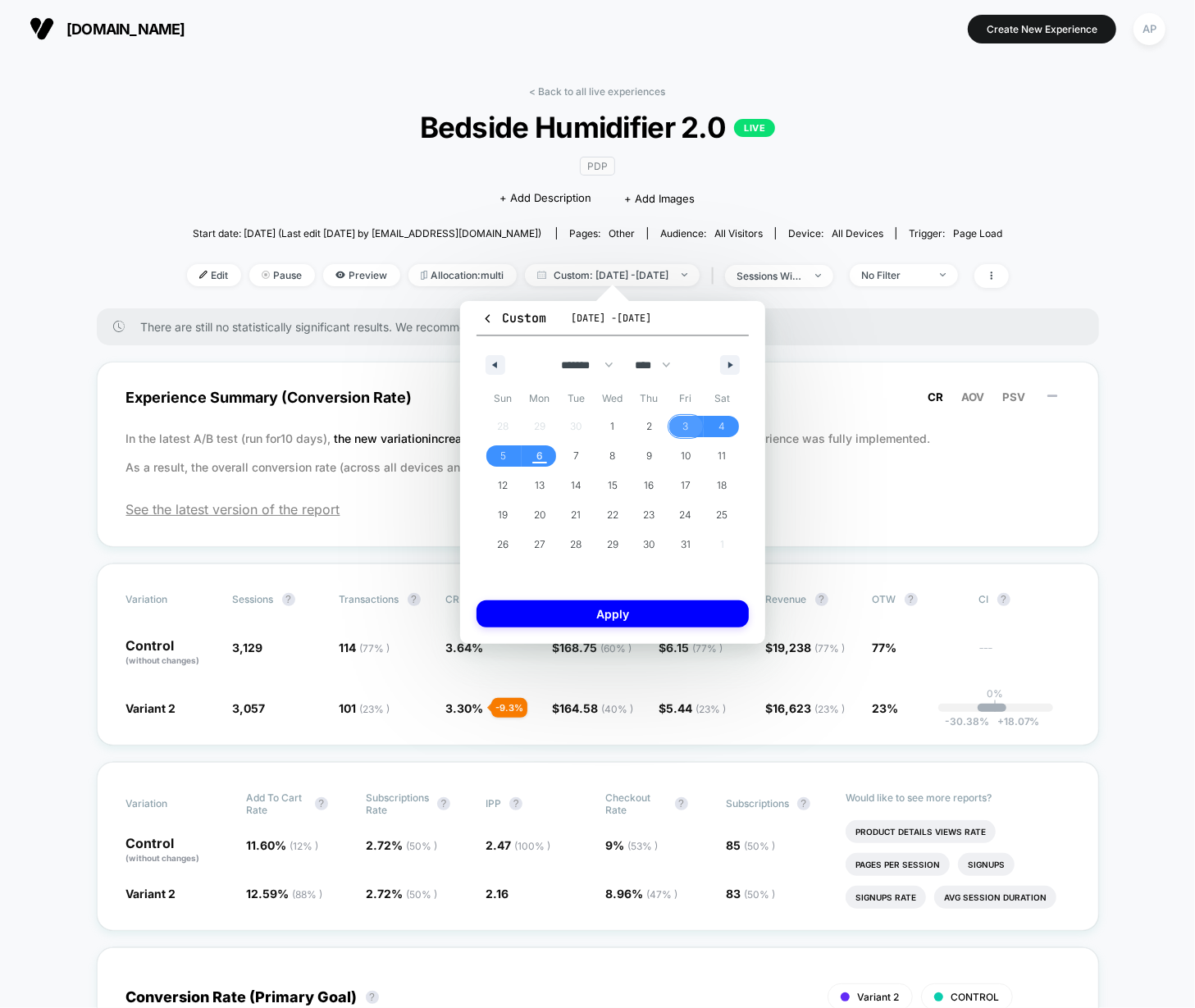
click at [674, 428] on span "3" at bounding box center [686, 427] width 37 height 21
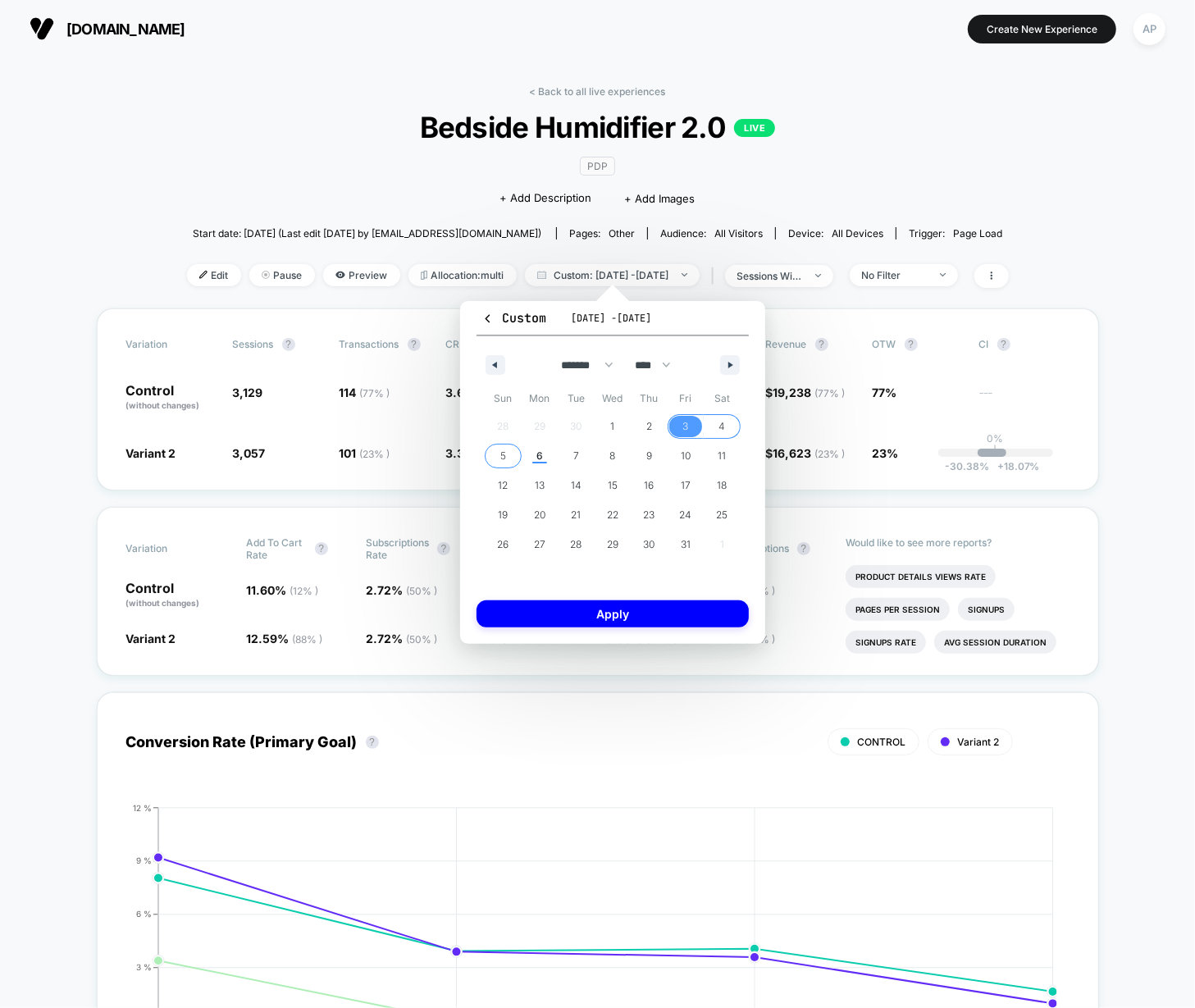
click at [492, 457] on span "5" at bounding box center [503, 456] width 37 height 21
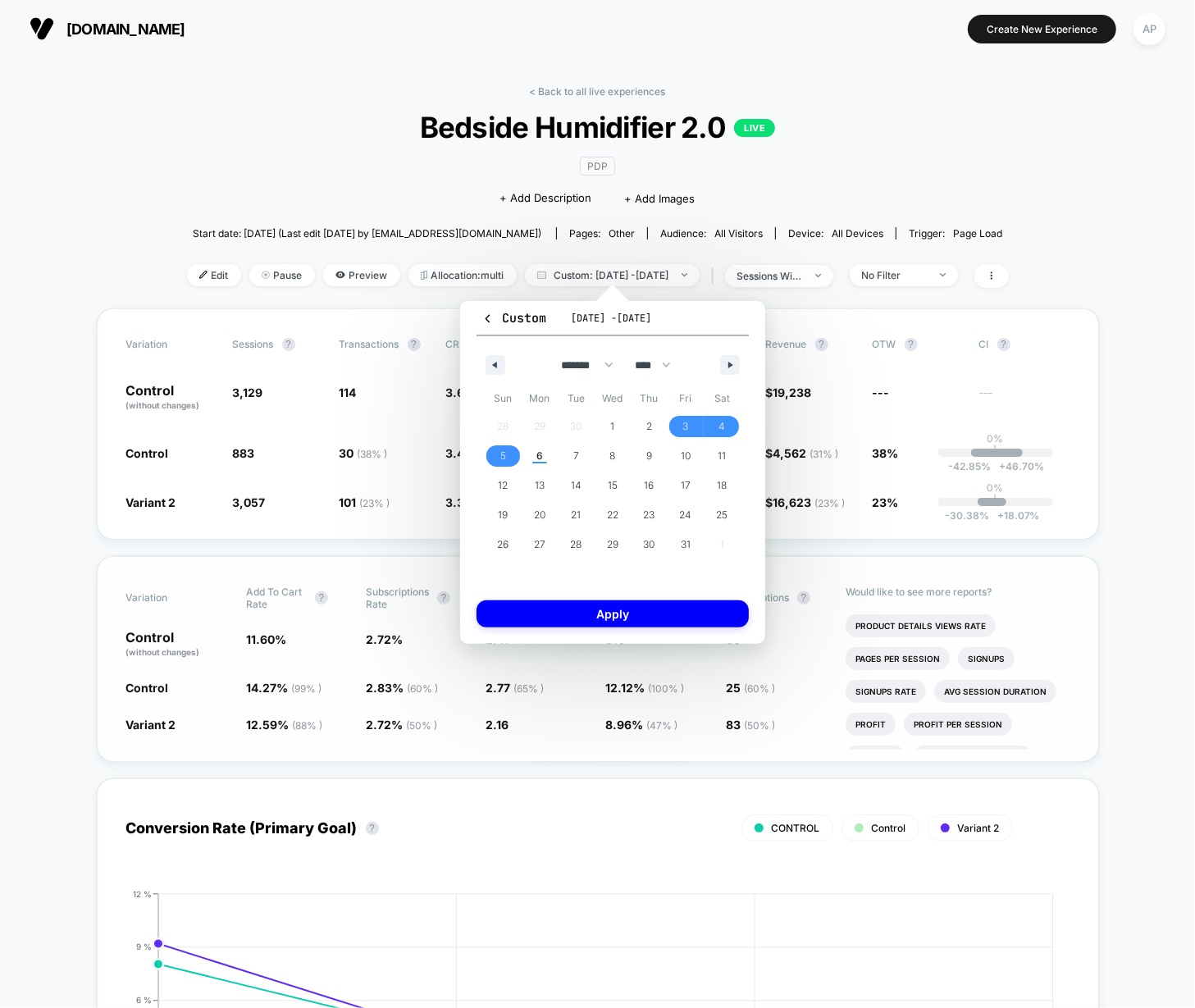
click at [620, 604] on button "Apply" at bounding box center [612, 614] width 272 height 27
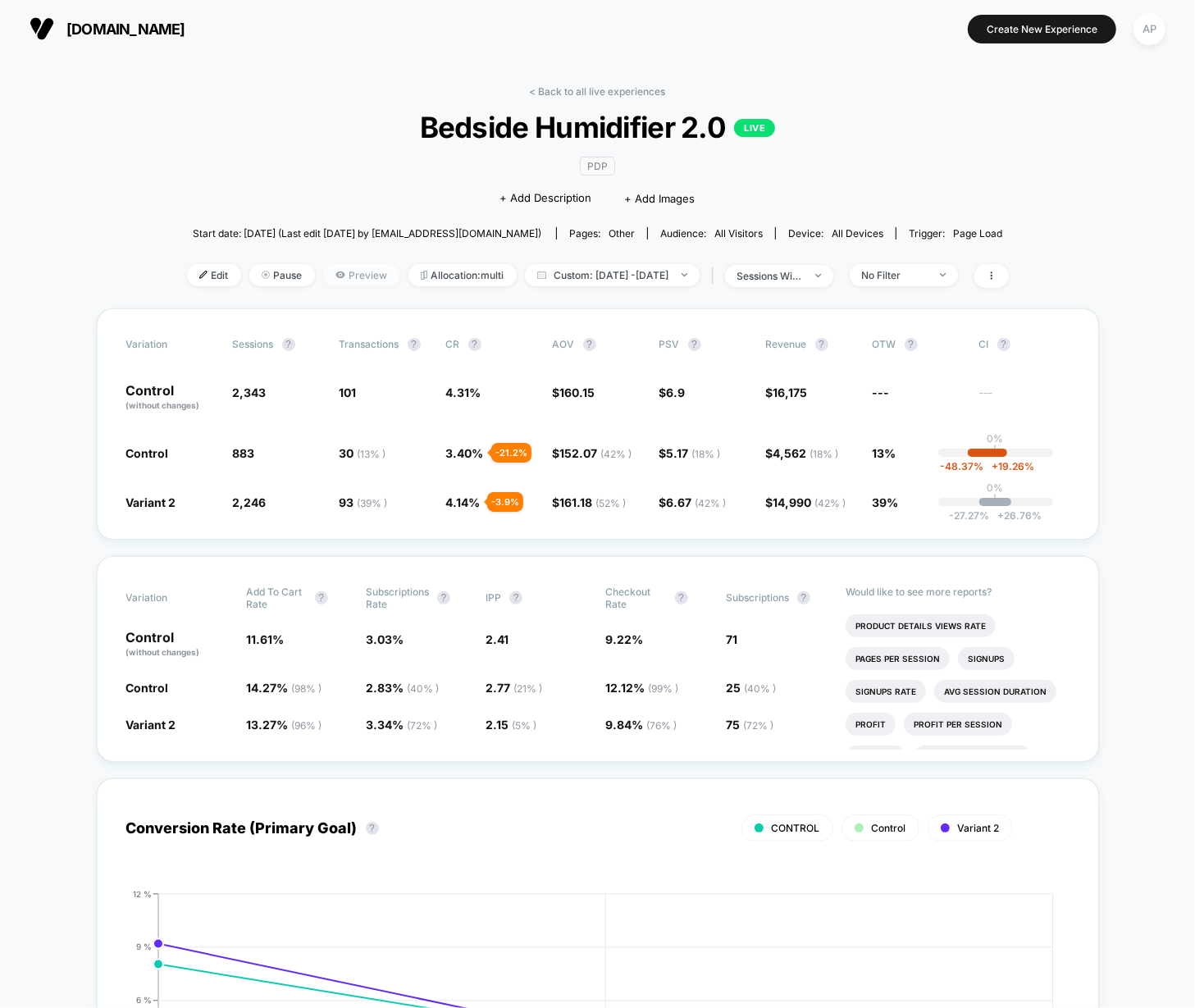
click at [339, 278] on span "Preview" at bounding box center [361, 275] width 77 height 22
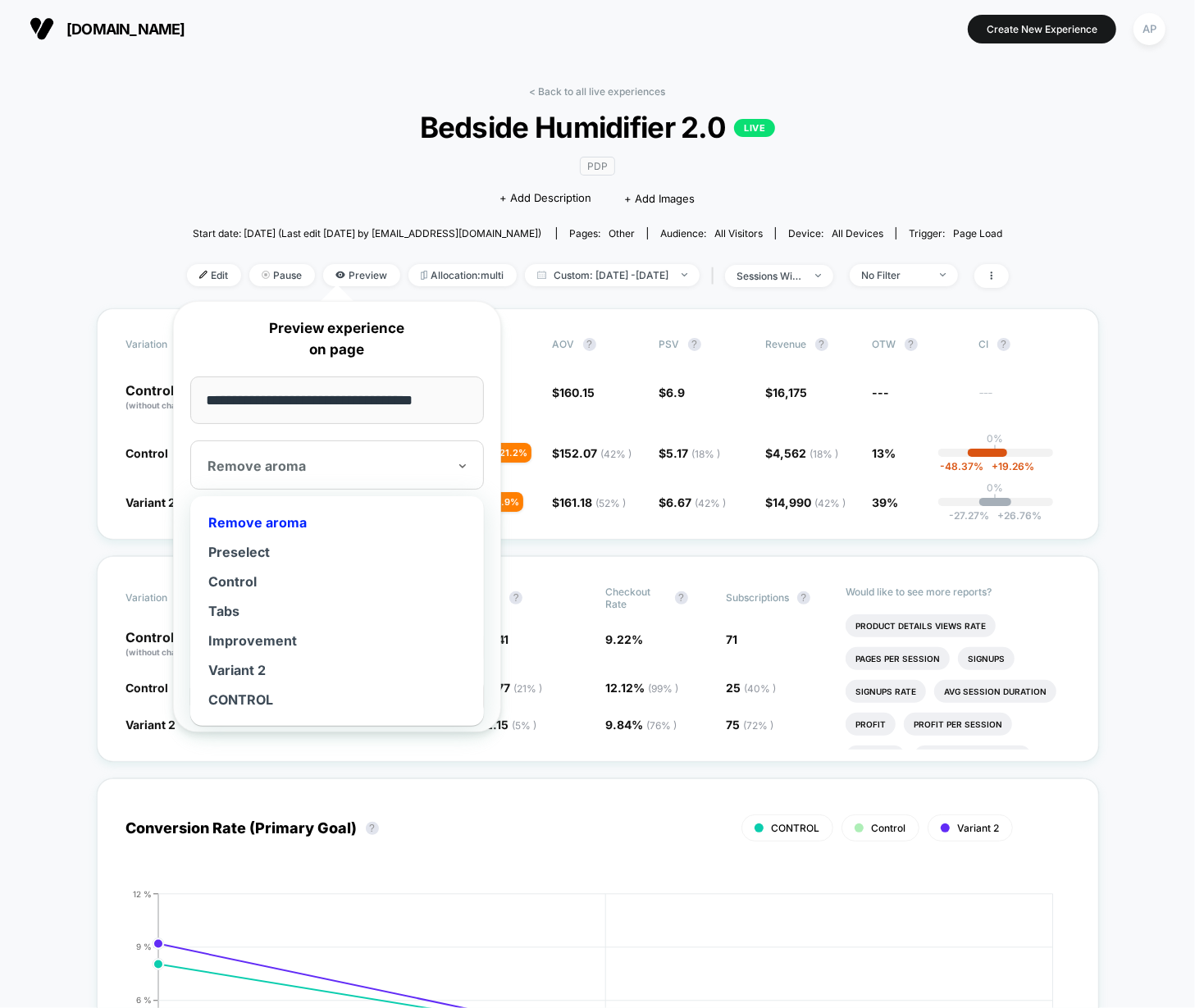
click at [336, 475] on div "Remove aroma" at bounding box center [337, 466] width 294 height 50
click at [223, 576] on div "Control" at bounding box center [337, 581] width 277 height 30
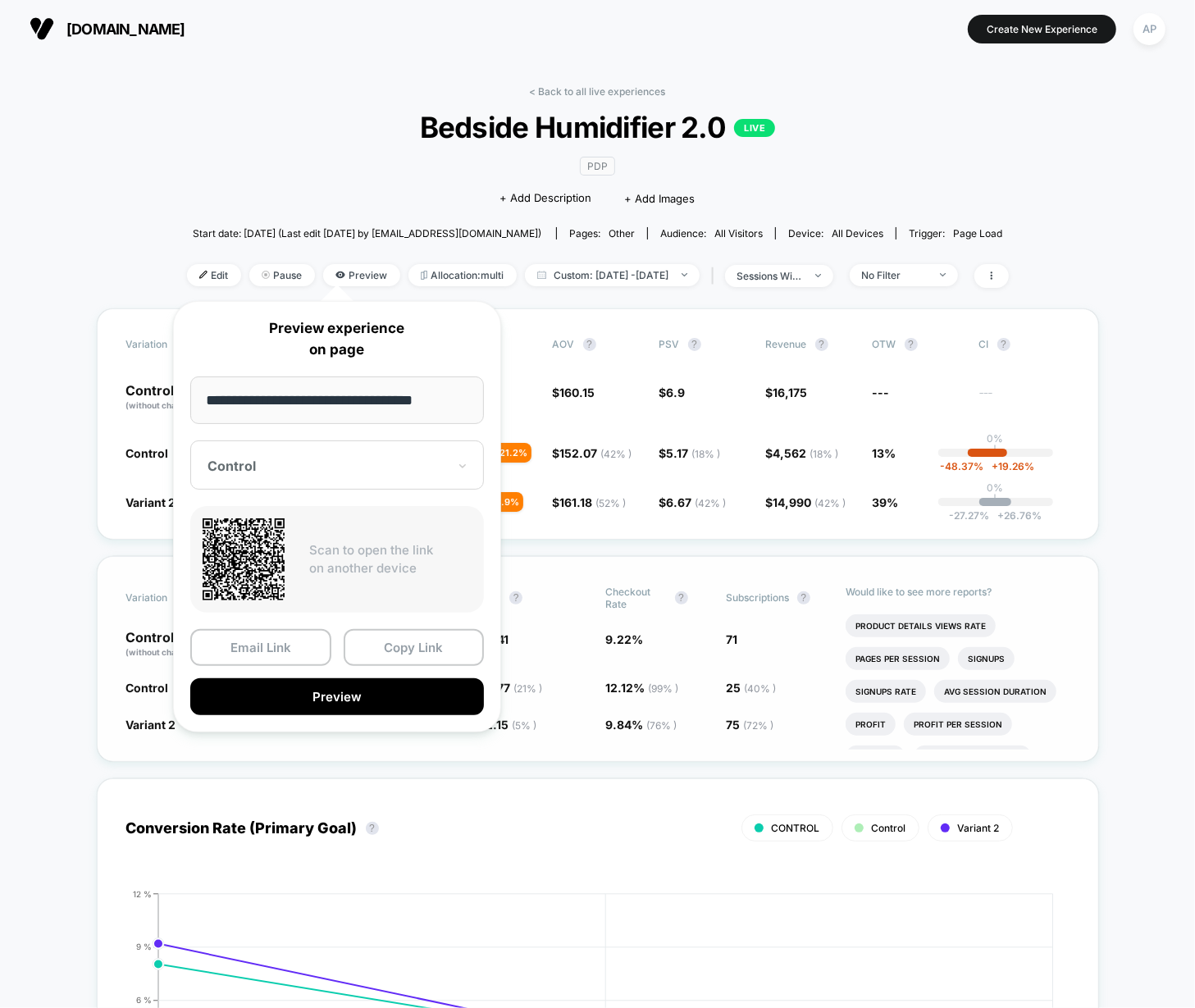
click at [284, 687] on button "Preview" at bounding box center [337, 696] width 294 height 37
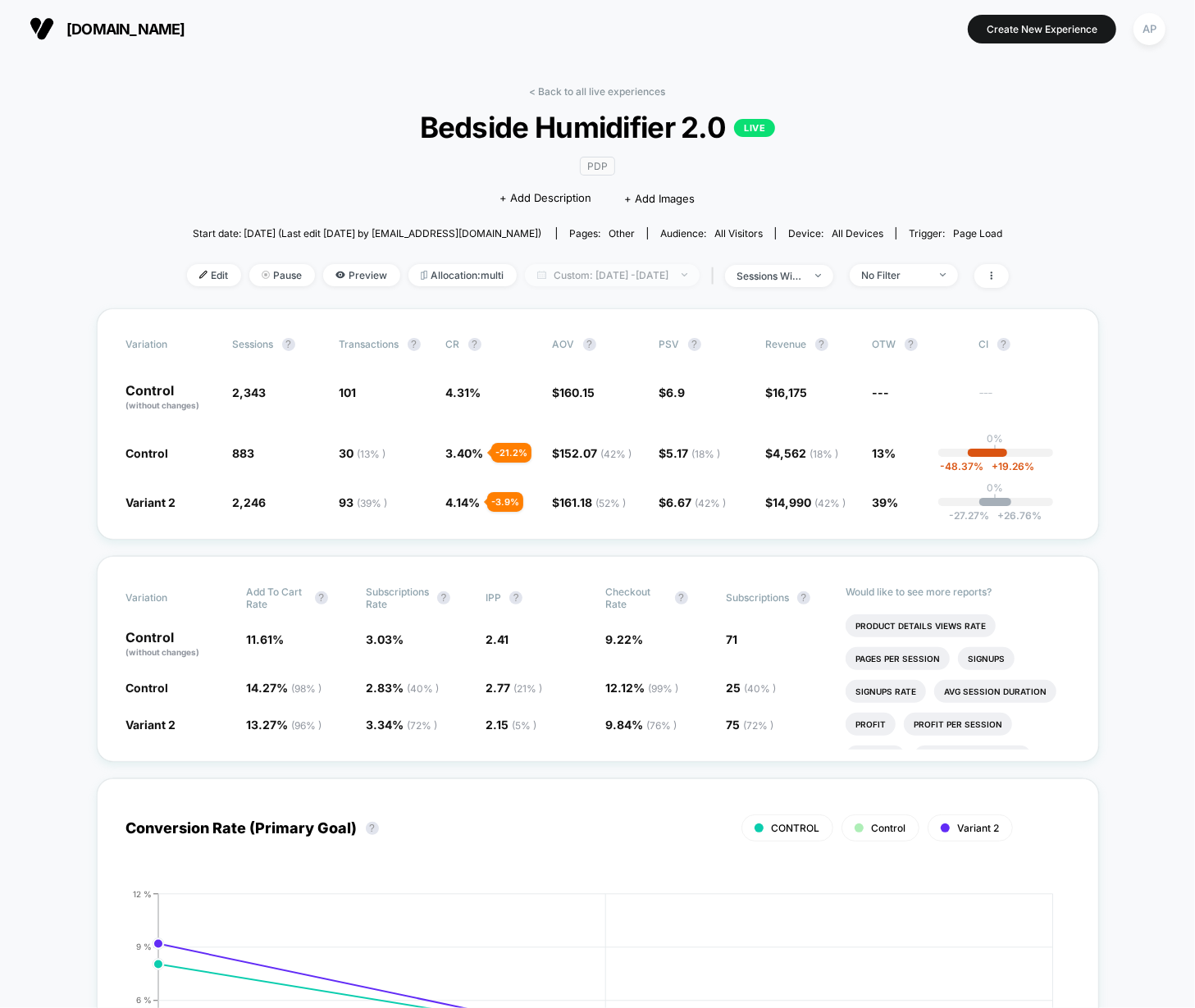
click at [533, 270] on span "Custom: [DATE] - [DATE]" at bounding box center [612, 275] width 174 height 22
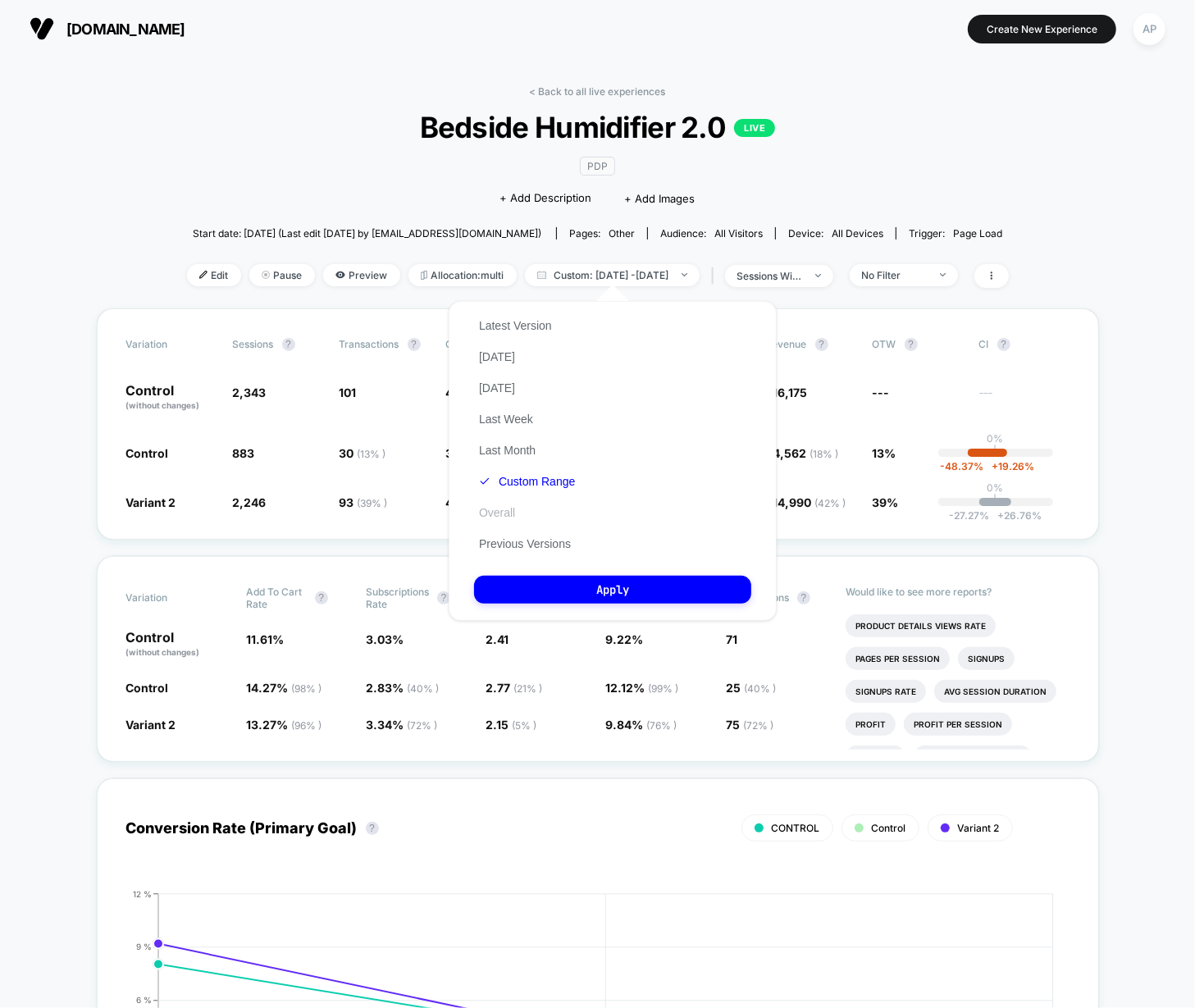
click at [507, 511] on button "Overall" at bounding box center [497, 513] width 46 height 15
click at [574, 587] on button "Apply" at bounding box center [612, 590] width 277 height 28
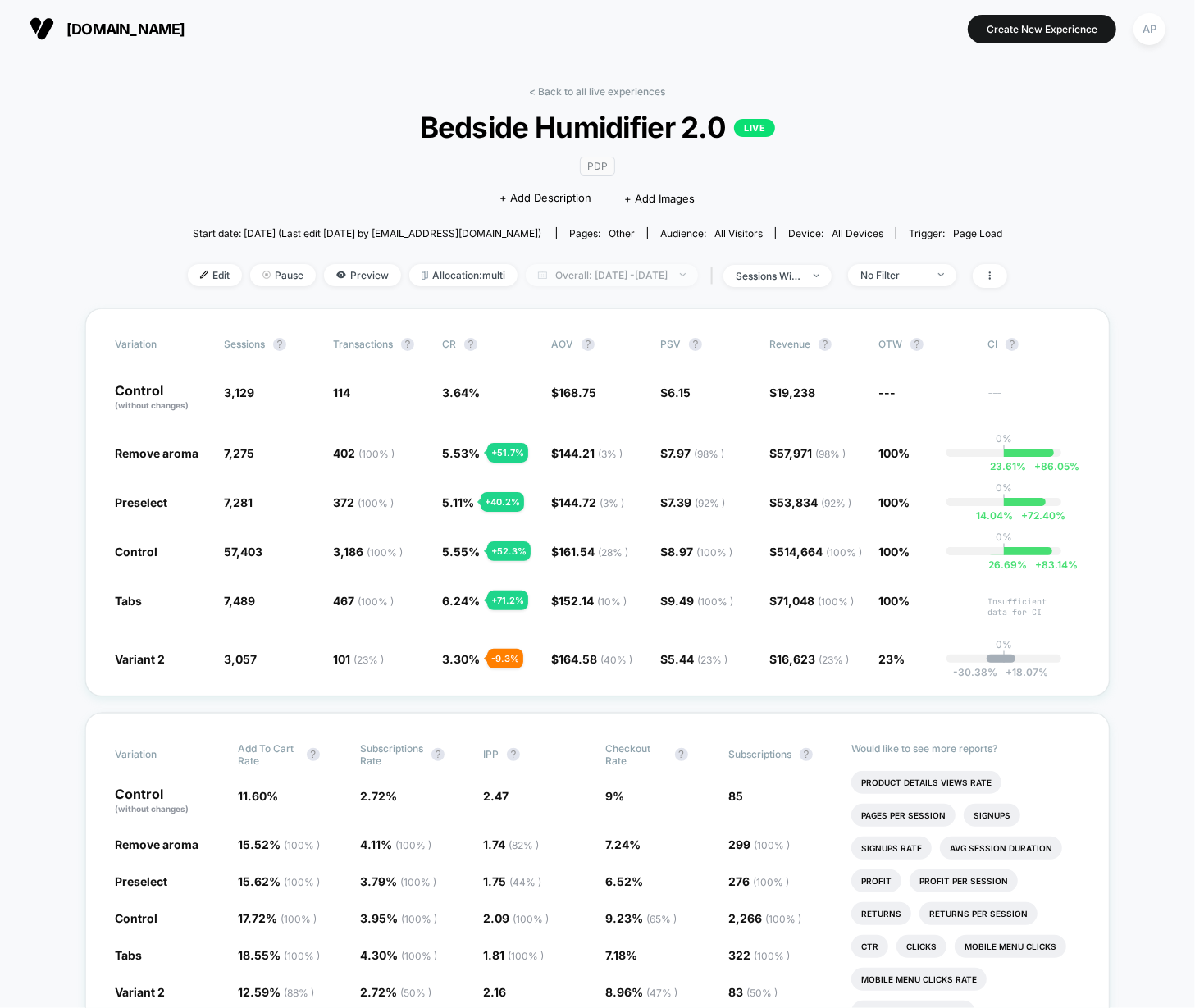
click at [662, 278] on span "Overall: [DATE] - [DATE]" at bounding box center [612, 275] width 172 height 22
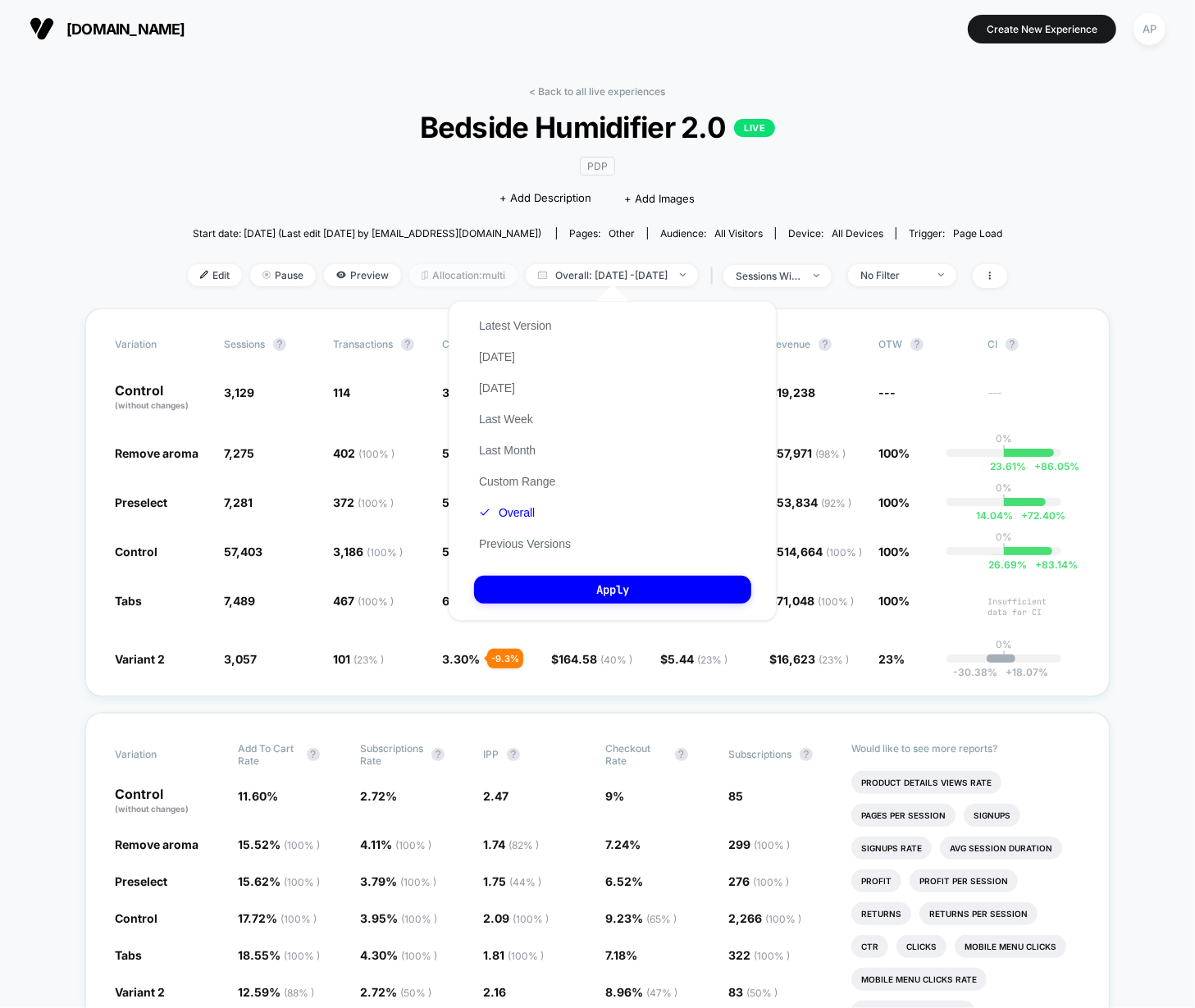
click at [424, 275] on span "Allocation: multi" at bounding box center [463, 275] width 108 height 22
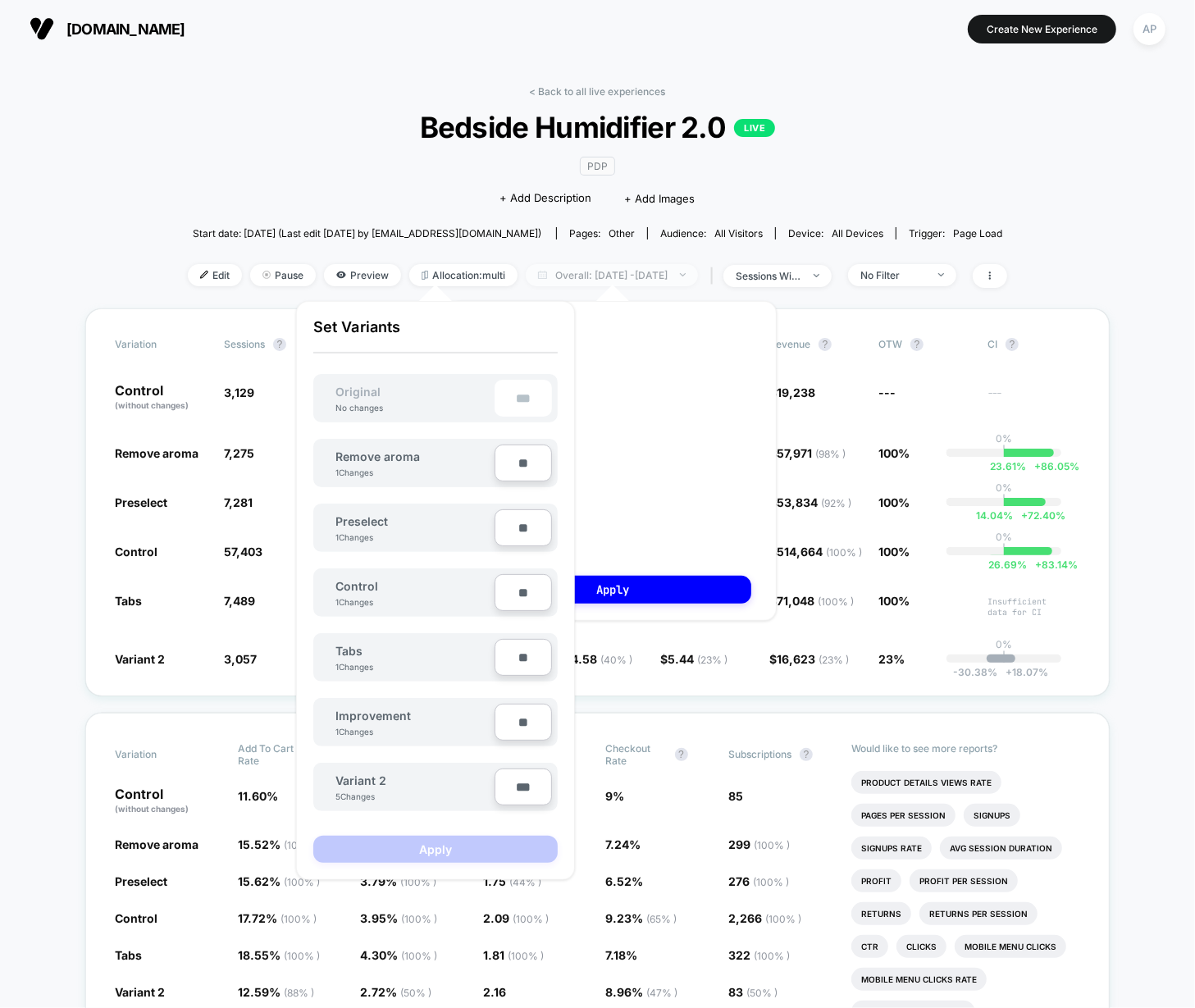
click at [698, 274] on span "Overall: [DATE] - [DATE]" at bounding box center [612, 275] width 172 height 22
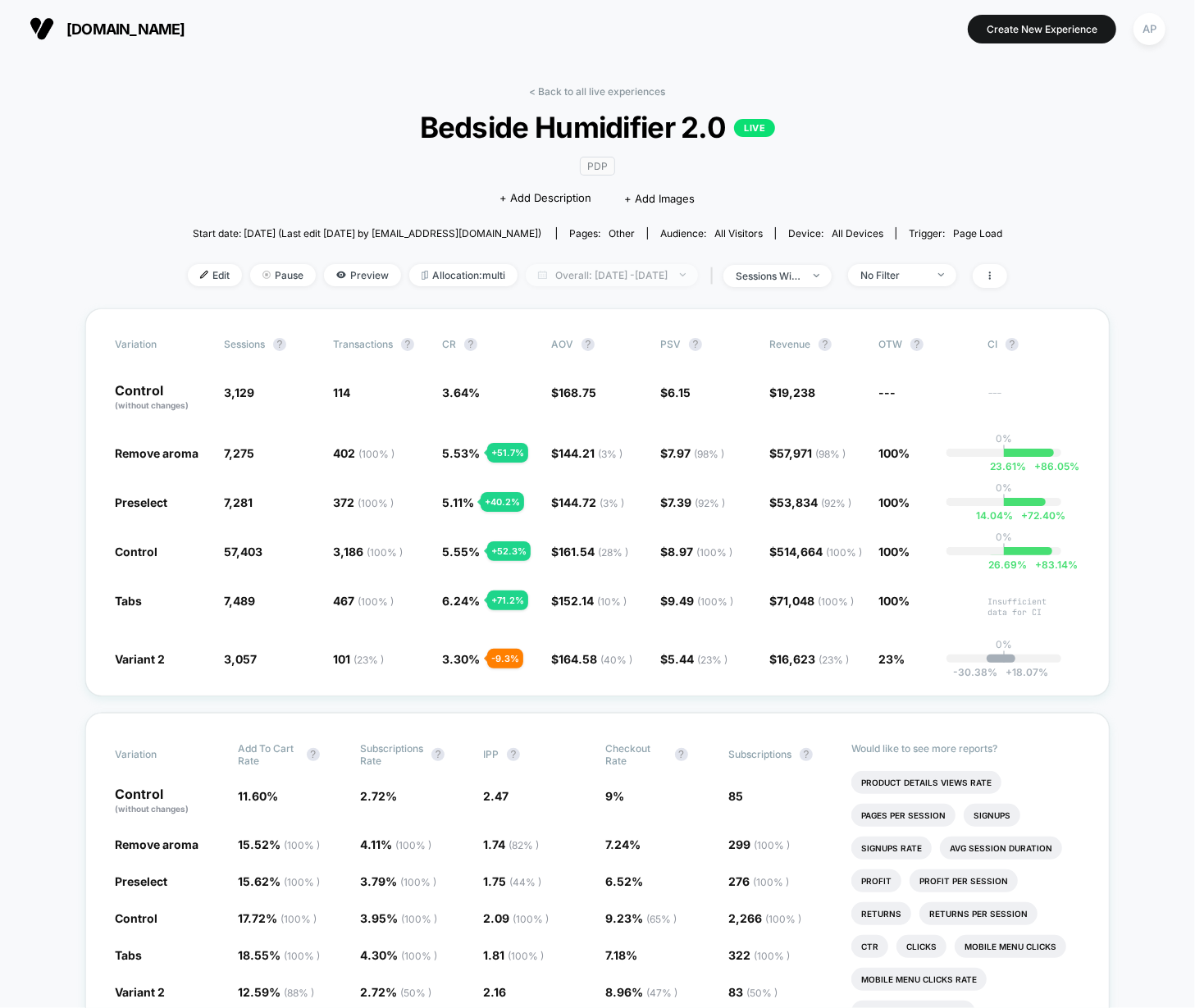
click at [698, 274] on span "Overall: [DATE] - [DATE]" at bounding box center [612, 275] width 172 height 22
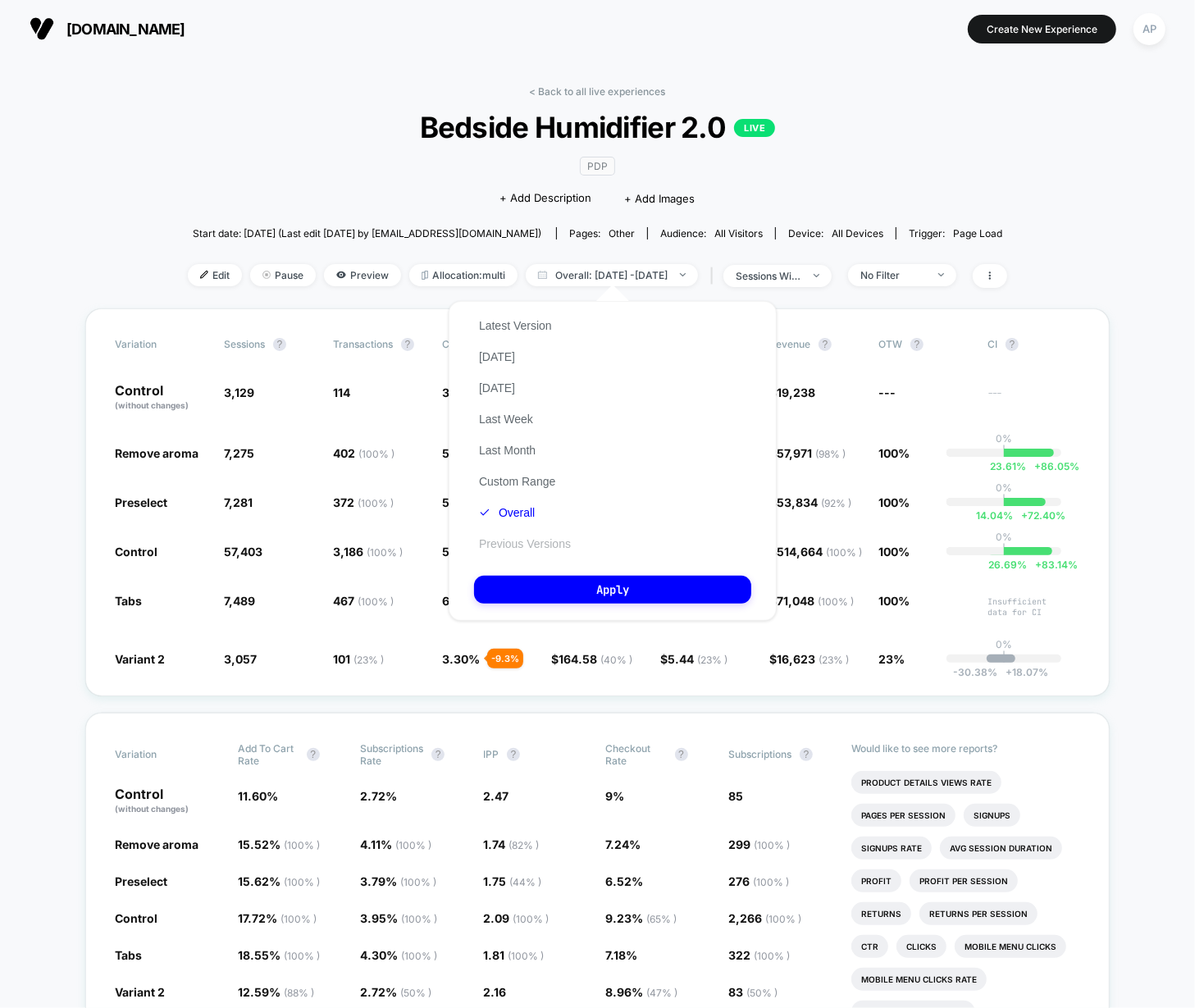
click at [524, 544] on button "Previous Versions" at bounding box center [524, 544] width 102 height 15
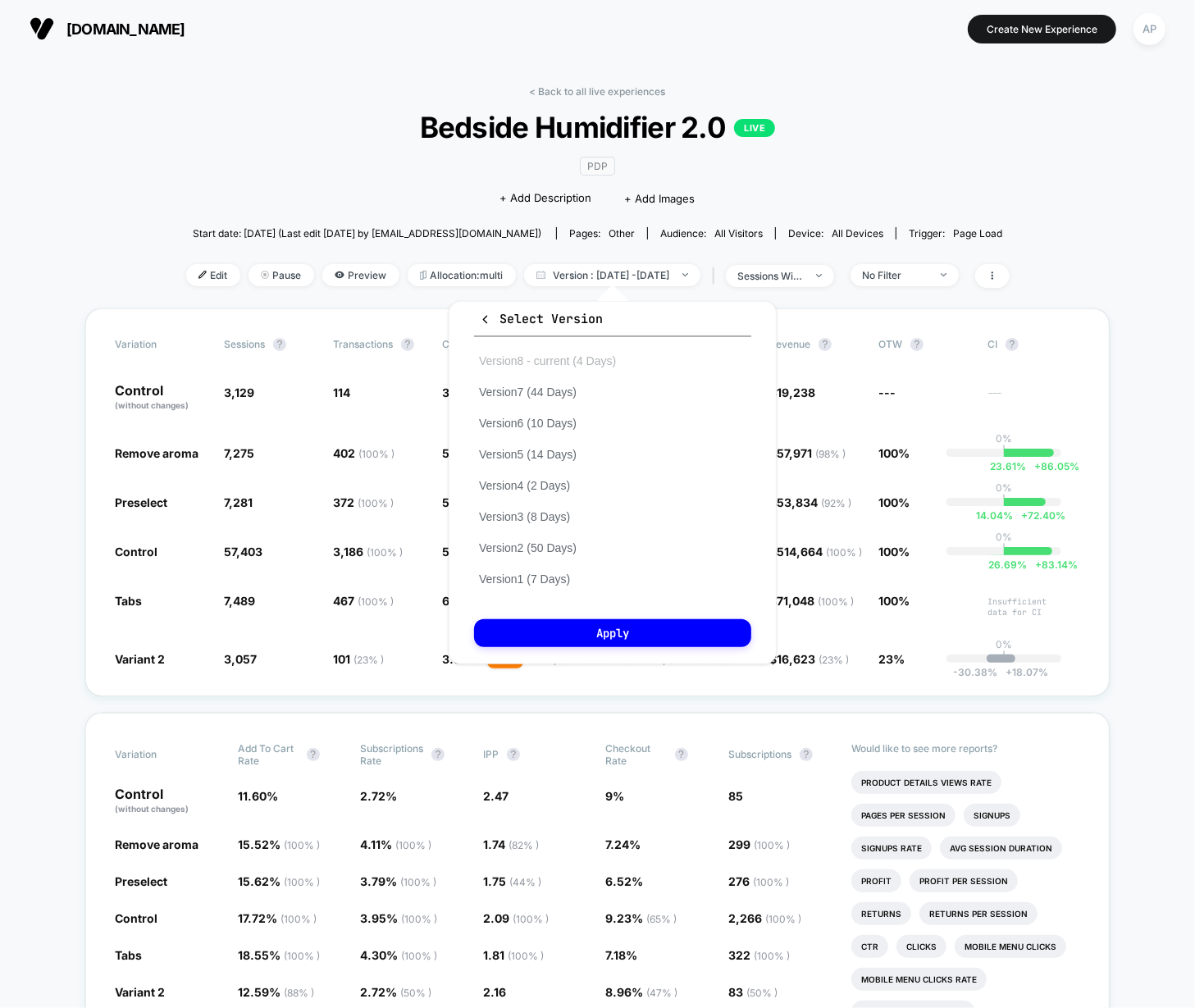
click at [509, 359] on button "Version 8 - current (4 Days)" at bounding box center [547, 361] width 147 height 15
click at [686, 628] on button "Apply" at bounding box center [612, 633] width 277 height 28
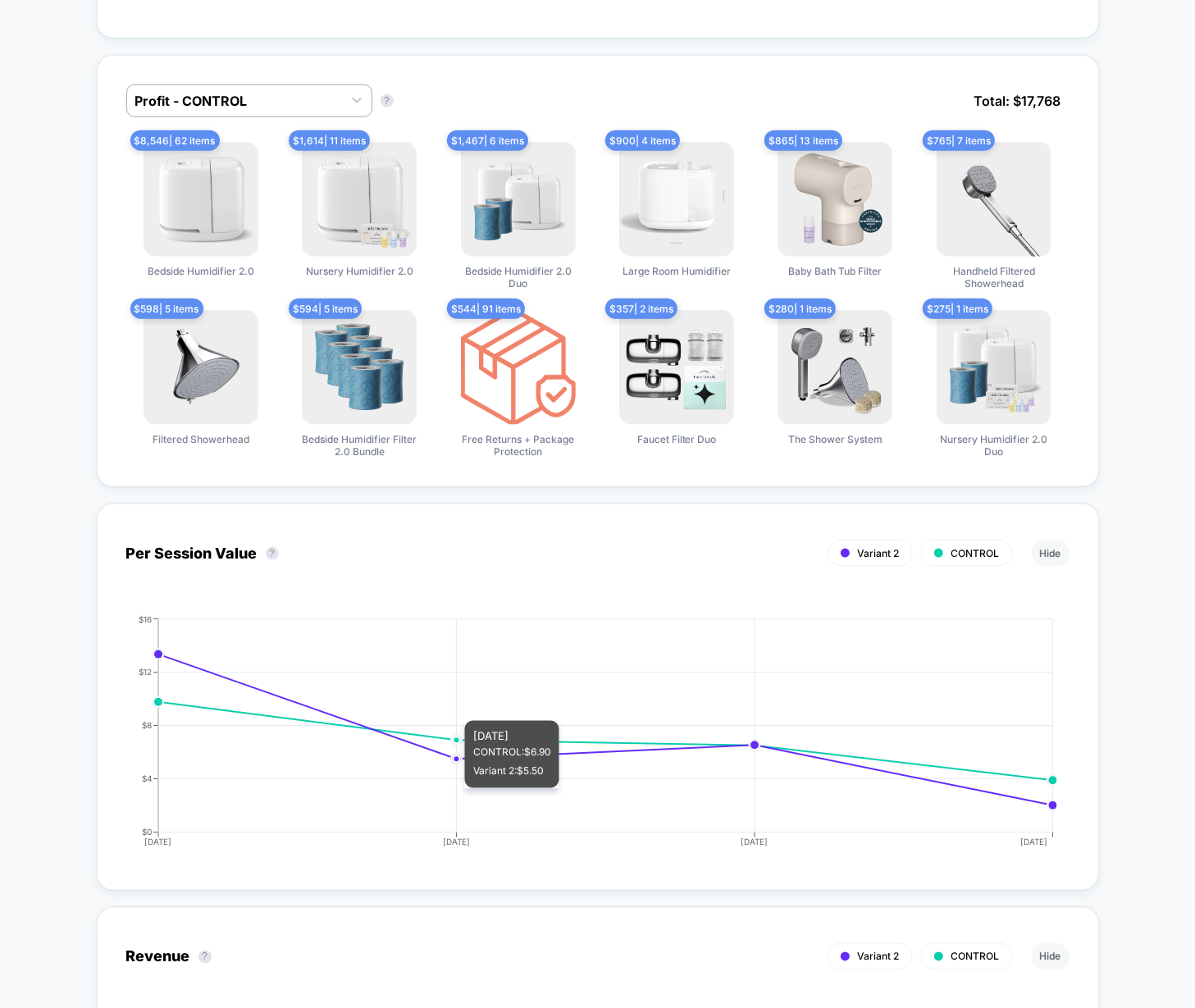
scroll to position [1842, 0]
